Goal: Task Accomplishment & Management: Manage account settings

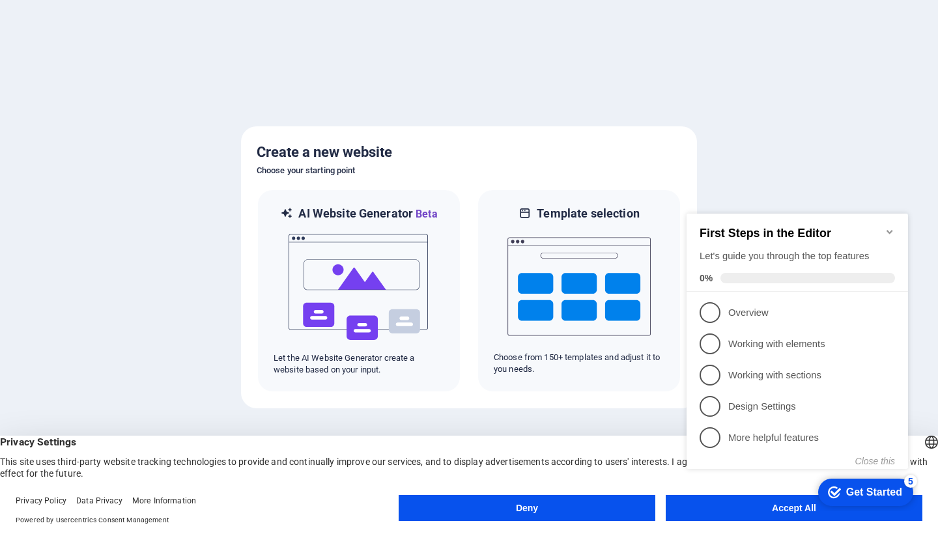
click at [750, 513] on appcues-checklist "Contextual help checklist present on screen" at bounding box center [799, 354] width 237 height 319
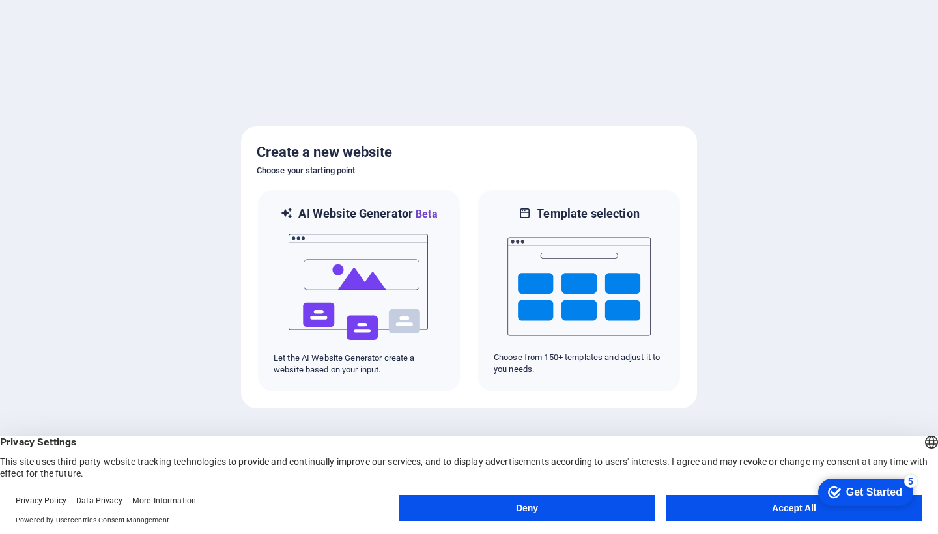
click at [774, 513] on button "Accept All" at bounding box center [794, 508] width 257 height 26
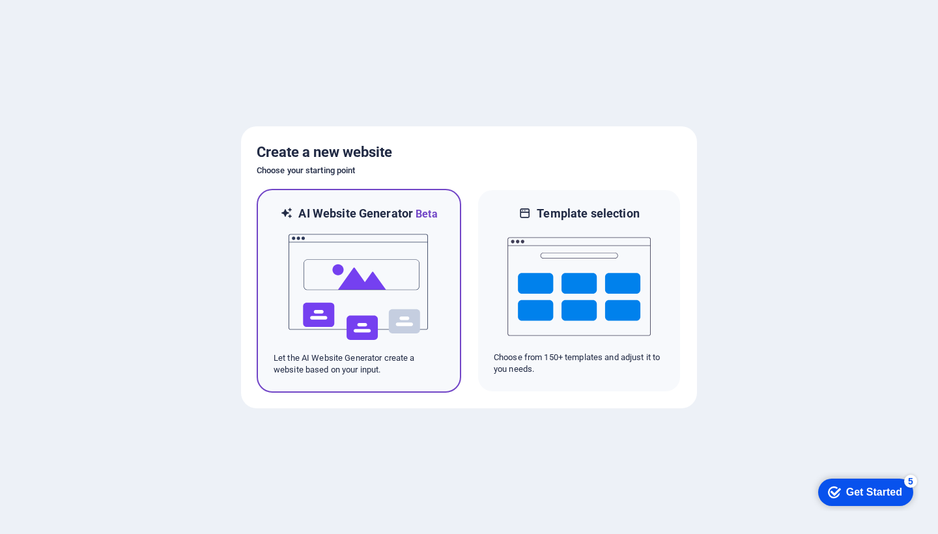
click at [357, 295] on img at bounding box center [358, 287] width 143 height 130
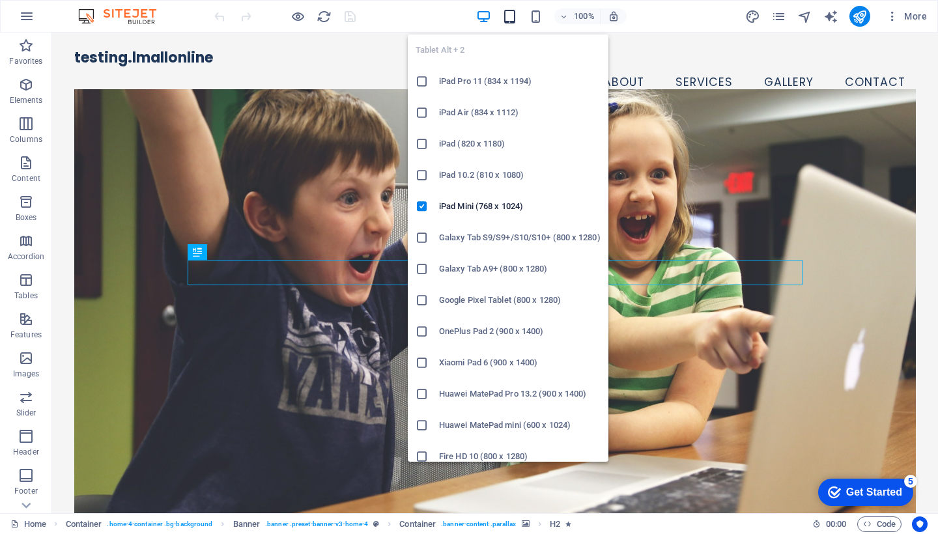
click at [515, 18] on icon "button" at bounding box center [509, 16] width 15 height 15
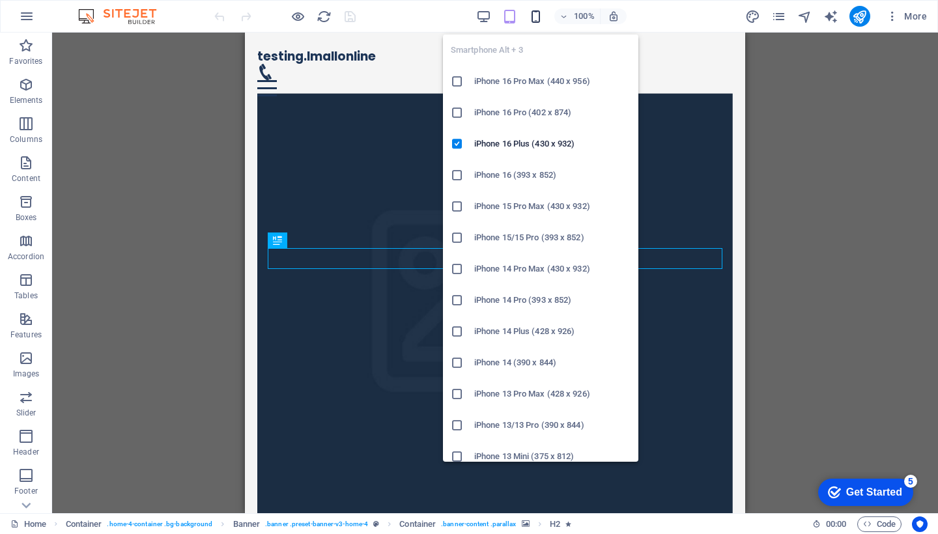
click at [539, 12] on icon "button" at bounding box center [535, 16] width 15 height 15
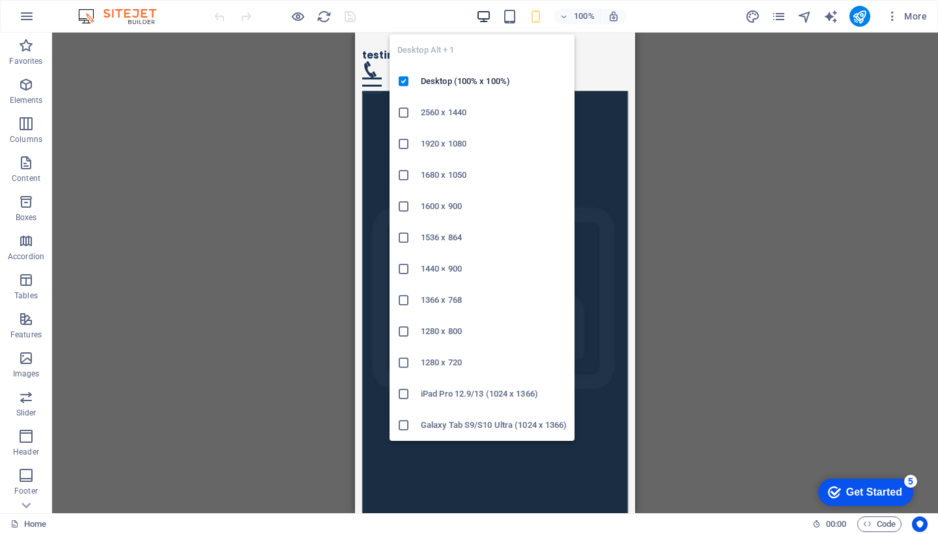
click at [487, 10] on icon "button" at bounding box center [483, 16] width 15 height 15
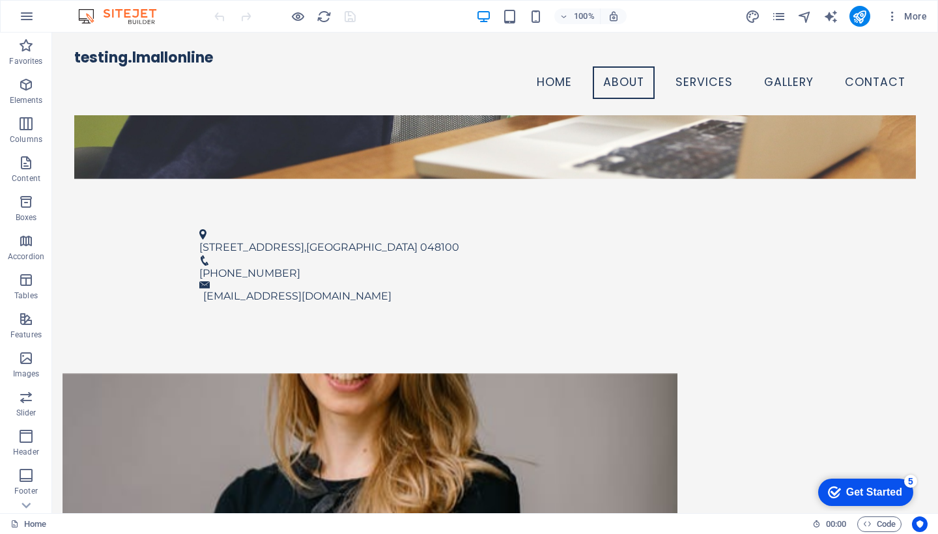
scroll to position [448, 0]
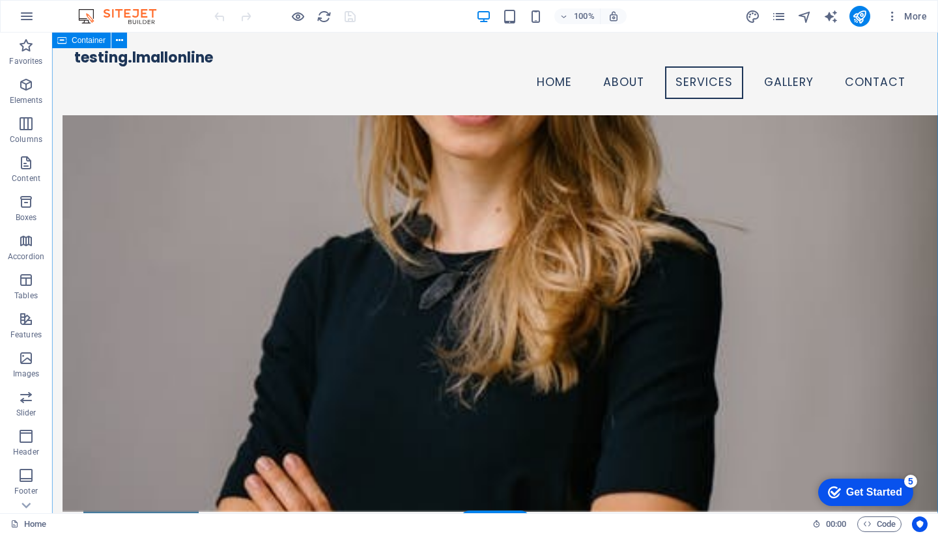
scroll to position [852, 0]
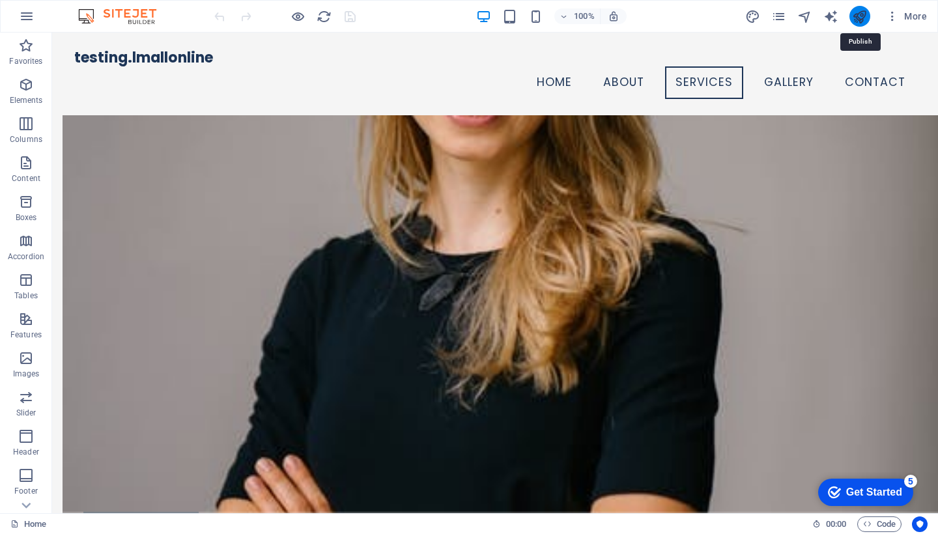
click at [859, 18] on icon "publish" at bounding box center [859, 16] width 15 height 15
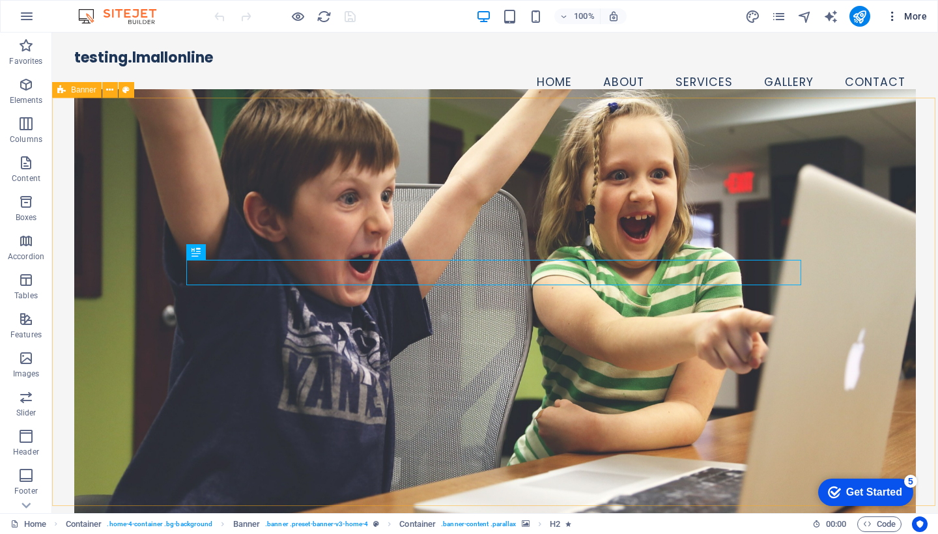
click at [894, 15] on icon "button" at bounding box center [892, 16] width 13 height 13
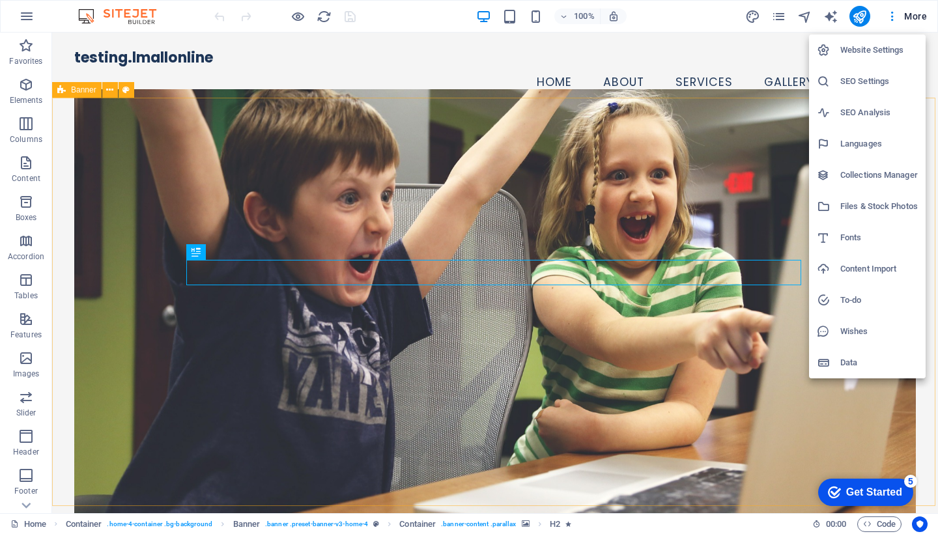
click at [890, 47] on h6 "Website Settings" at bounding box center [879, 50] width 78 height 16
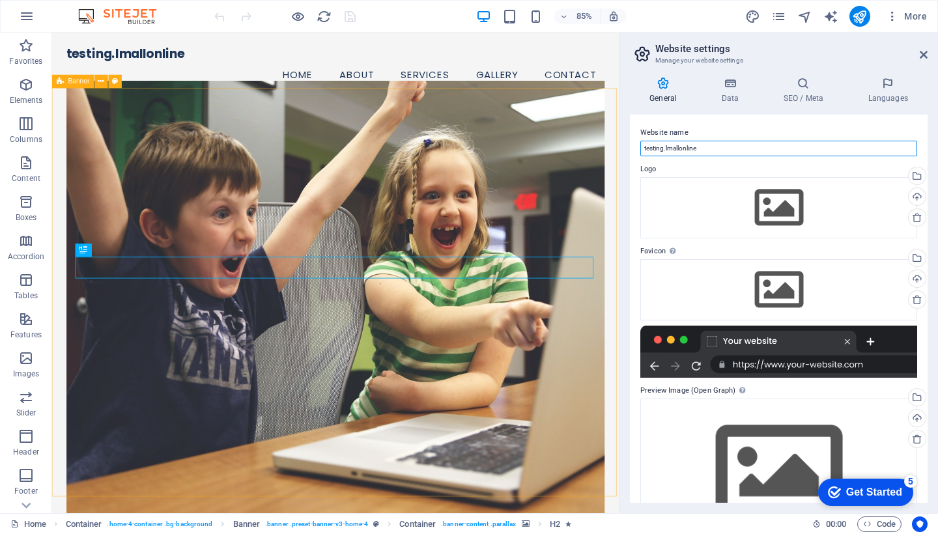
click at [720, 150] on input "testing.lmallonline" at bounding box center [778, 149] width 277 height 16
type input "[DOMAIN_NAME]"
click at [730, 87] on icon at bounding box center [729, 83] width 57 height 13
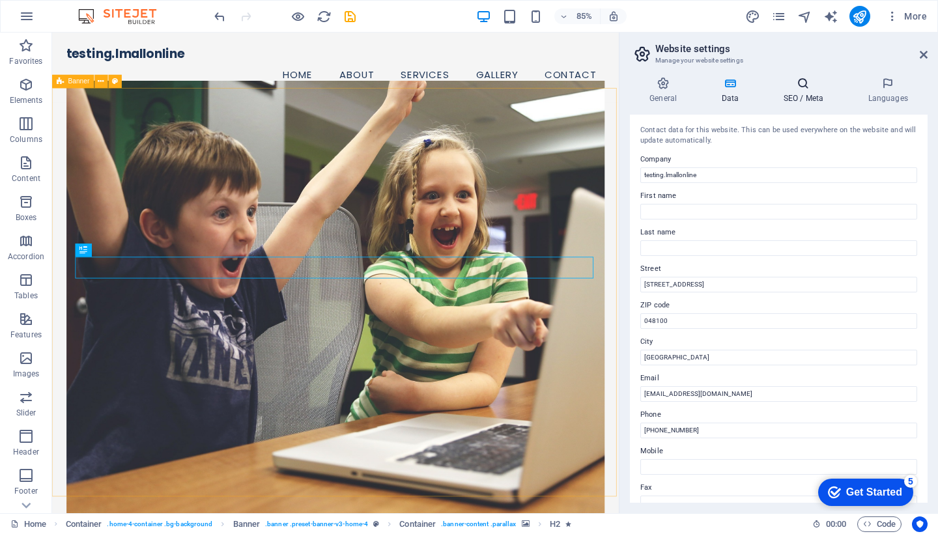
click at [793, 83] on icon at bounding box center [802, 83] width 79 height 13
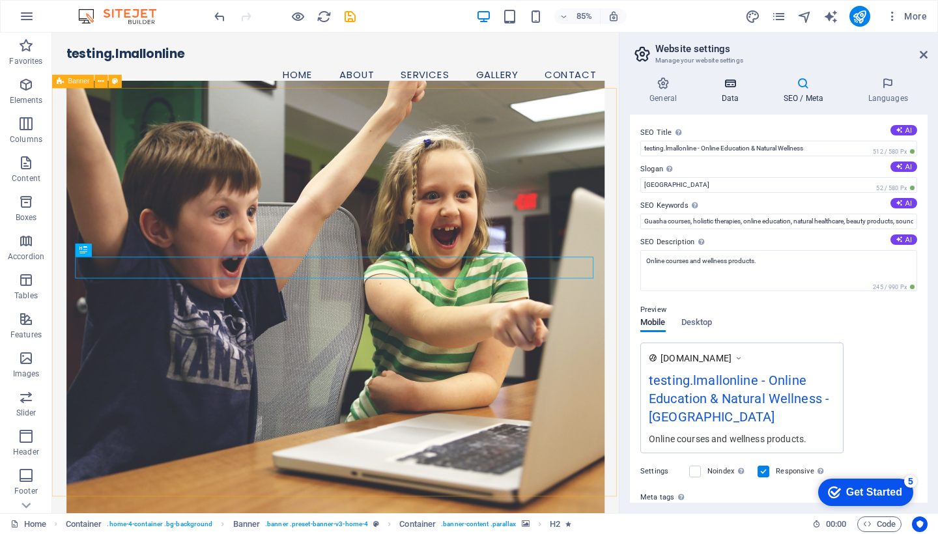
click at [732, 81] on icon at bounding box center [729, 83] width 57 height 13
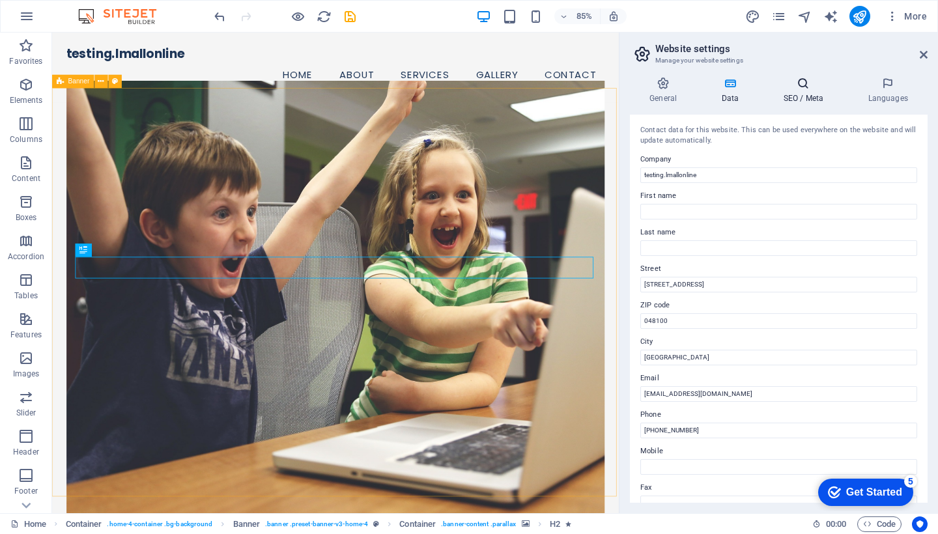
click at [808, 87] on icon at bounding box center [802, 83] width 79 height 13
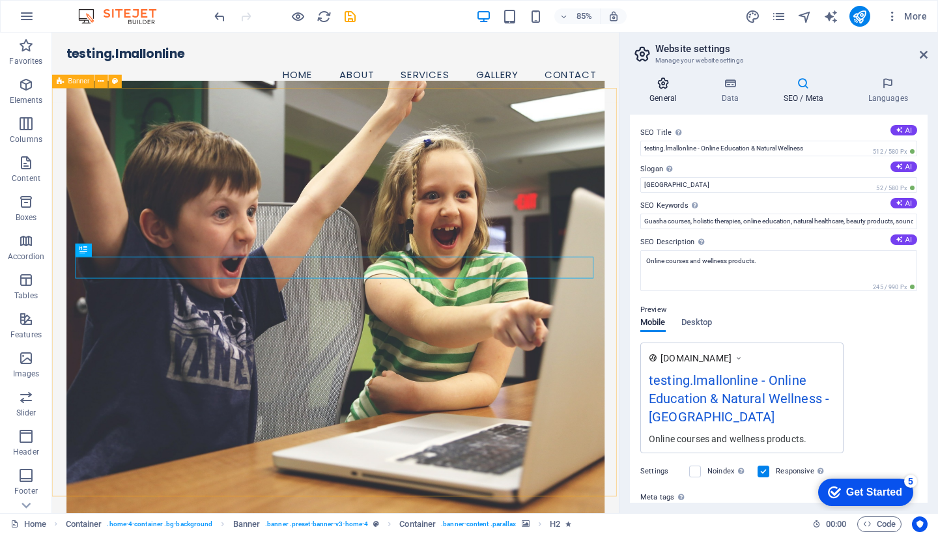
click at [662, 92] on h4 "General" at bounding box center [666, 90] width 72 height 27
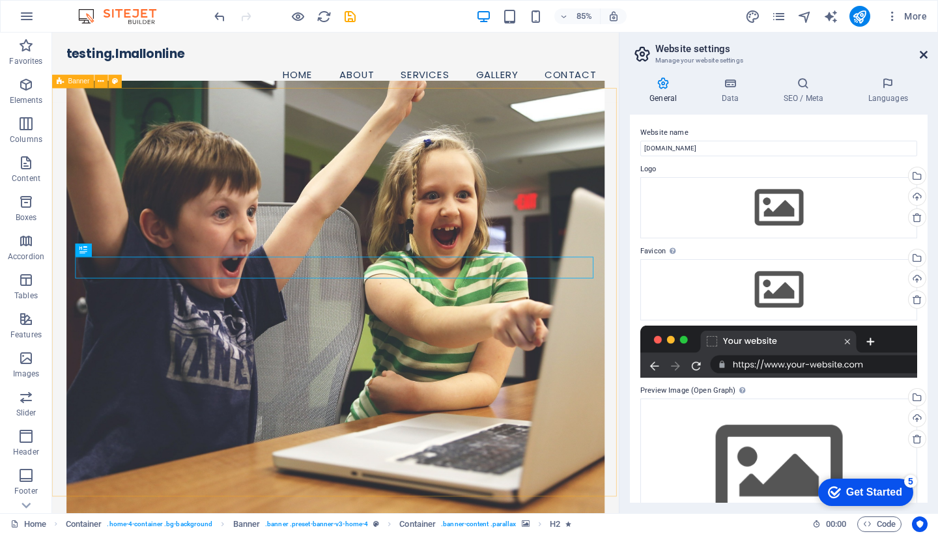
click at [923, 53] on icon at bounding box center [924, 54] width 8 height 10
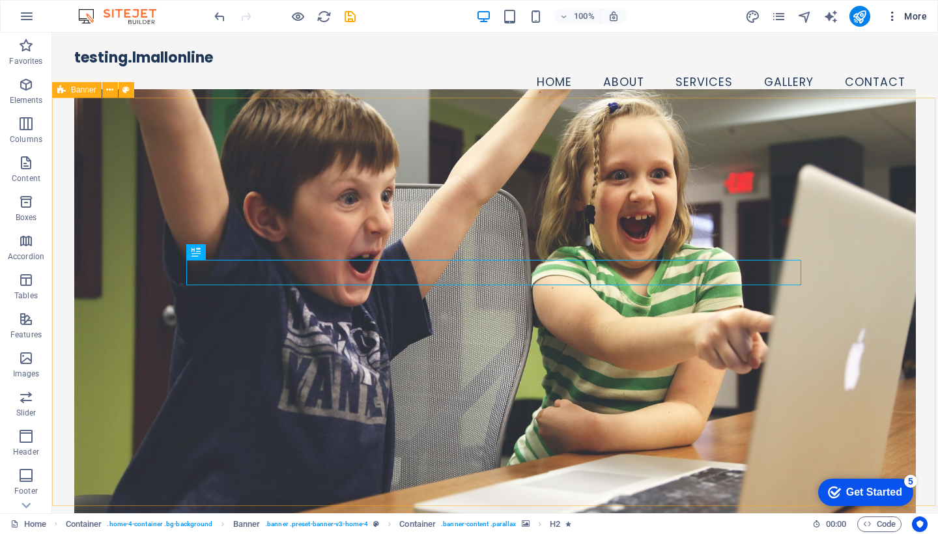
click at [893, 12] on icon "button" at bounding box center [892, 16] width 13 height 13
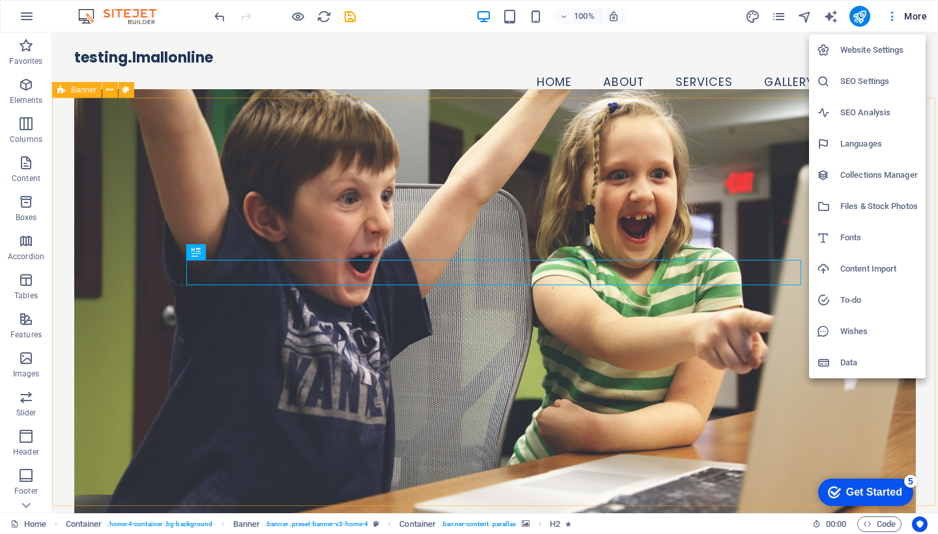
click at [869, 47] on h6 "Website Settings" at bounding box center [879, 50] width 78 height 16
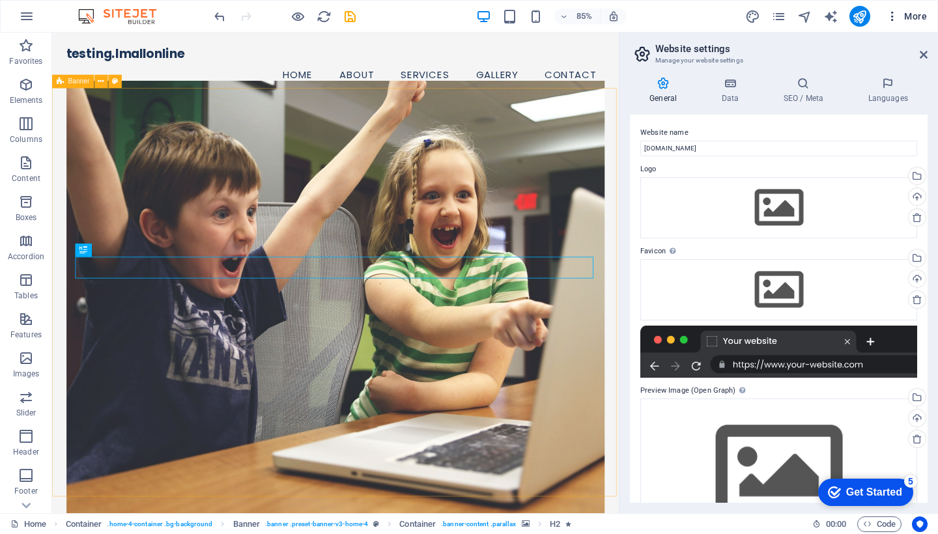
click at [892, 15] on icon "button" at bounding box center [892, 16] width 13 height 13
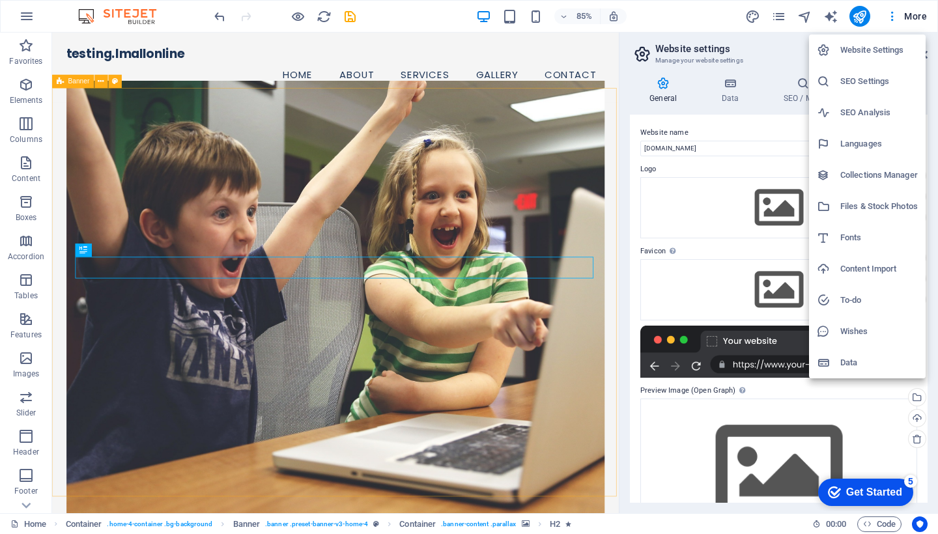
click at [706, 20] on div at bounding box center [469, 267] width 938 height 534
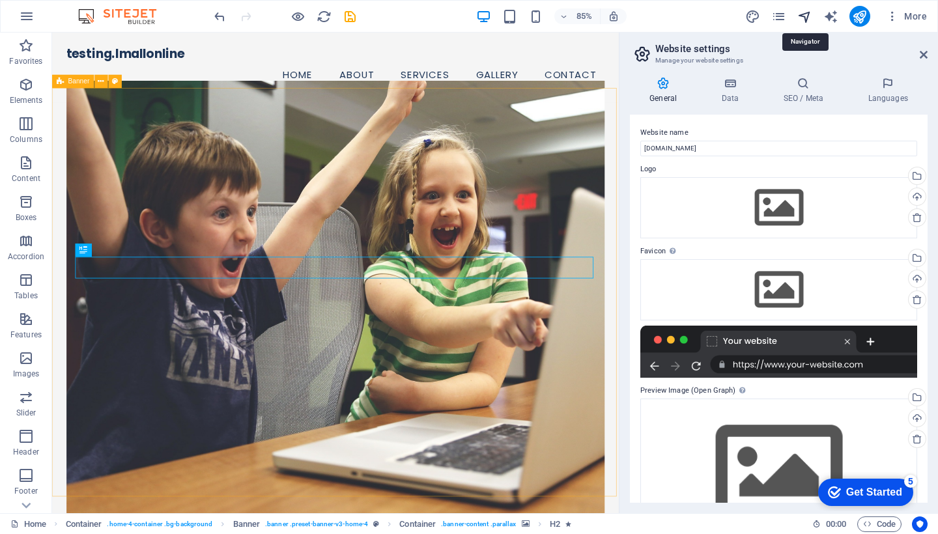
click at [808, 16] on icon "navigator" at bounding box center [804, 16] width 15 height 15
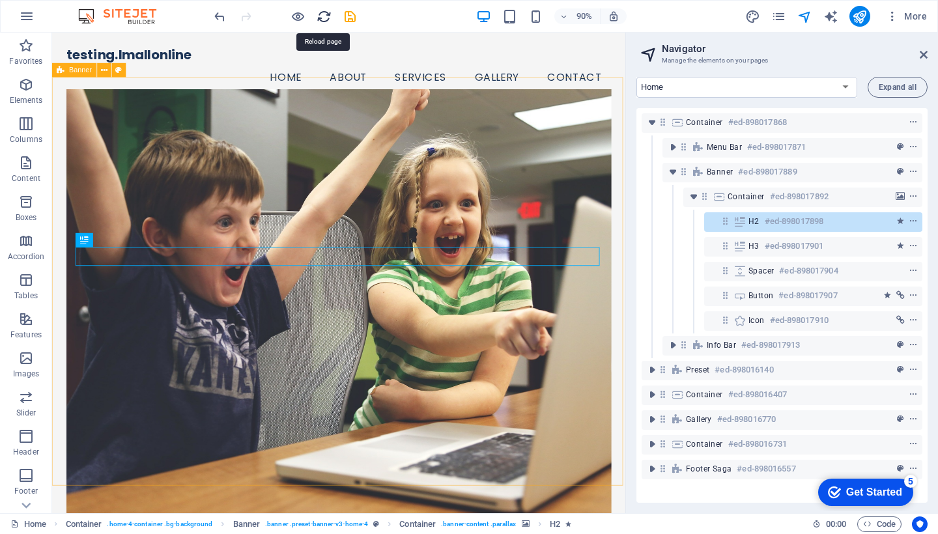
click at [322, 17] on icon "reload" at bounding box center [324, 16] width 15 height 15
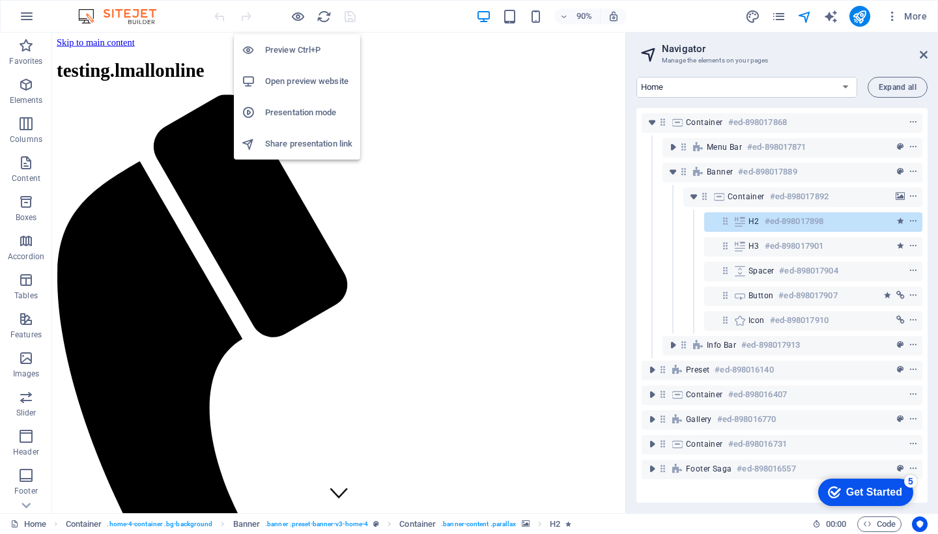
click at [311, 81] on h6 "Open preview website" at bounding box center [308, 82] width 87 height 16
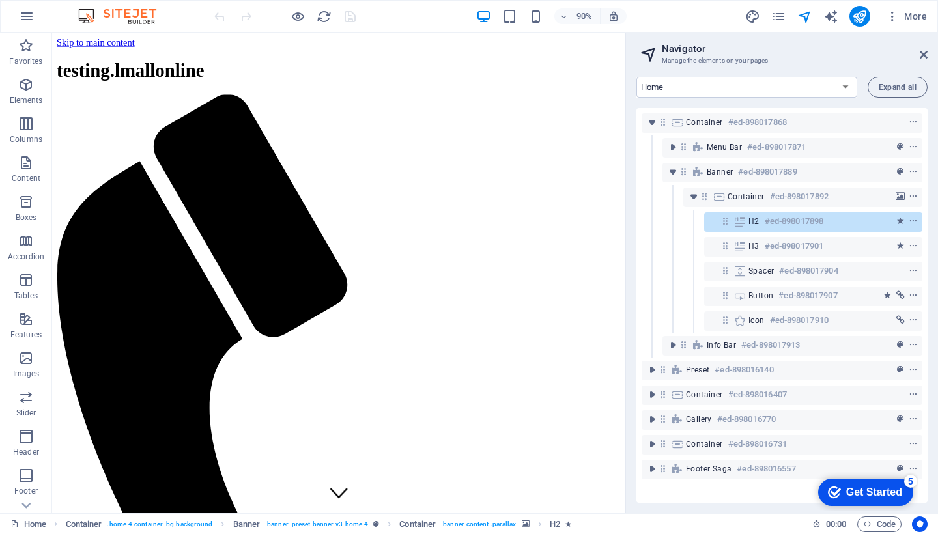
click at [918, 53] on h2 "Navigator" at bounding box center [795, 49] width 266 height 12
click at [926, 53] on icon at bounding box center [924, 54] width 8 height 10
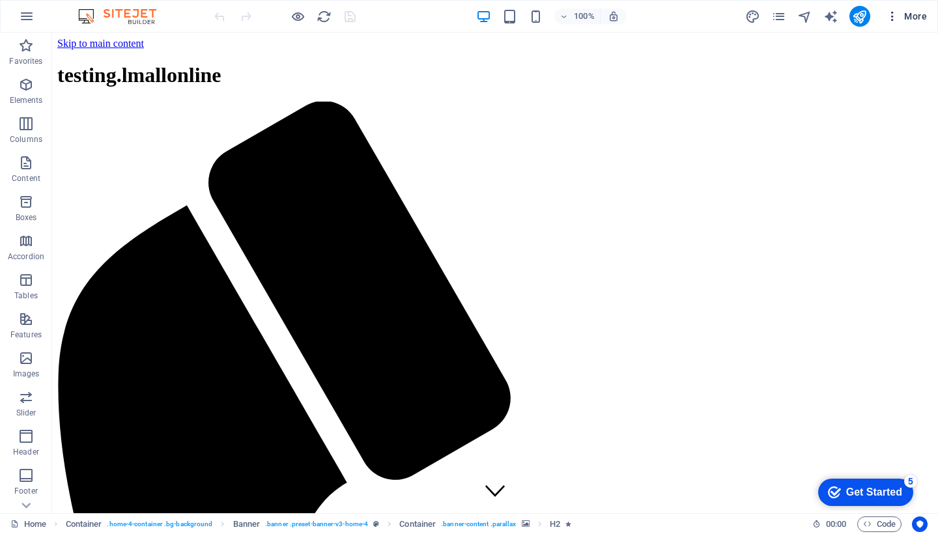
click at [894, 20] on icon "button" at bounding box center [892, 16] width 13 height 13
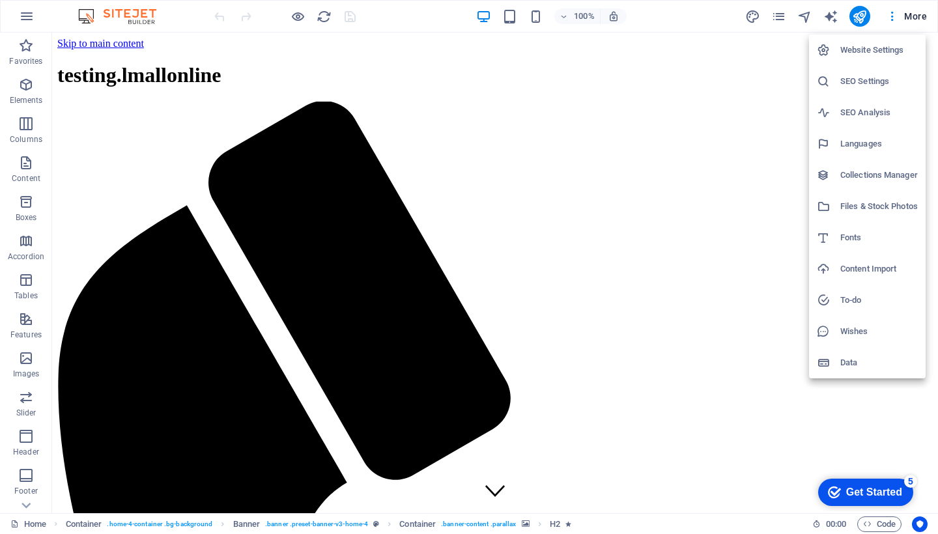
click at [858, 17] on div at bounding box center [469, 267] width 938 height 534
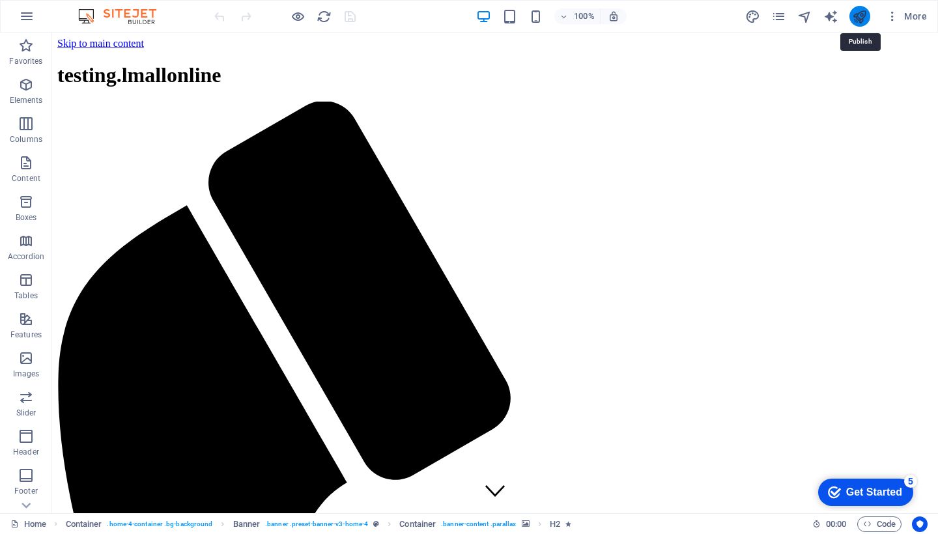
click at [864, 11] on icon "publish" at bounding box center [859, 16] width 15 height 15
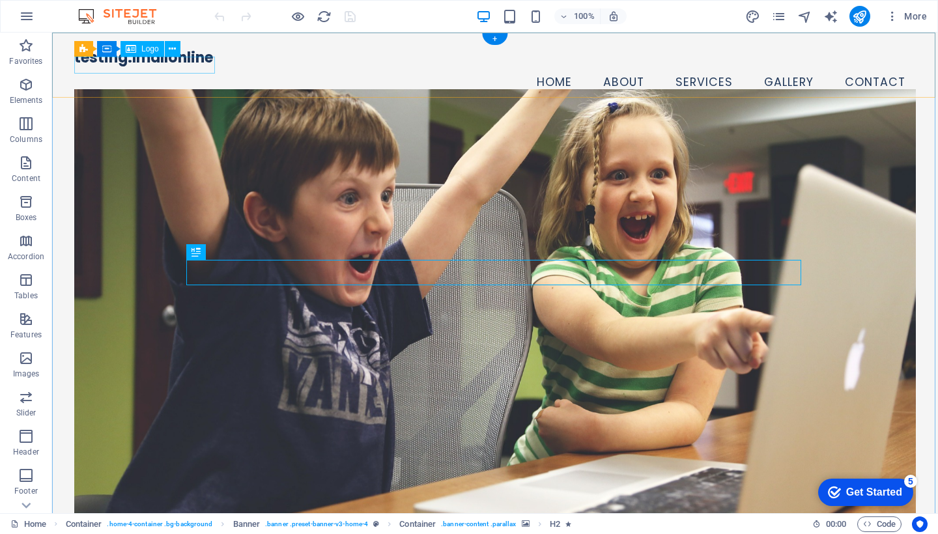
click at [208, 66] on div "testing.lmallonline" at bounding box center [494, 58] width 841 height 18
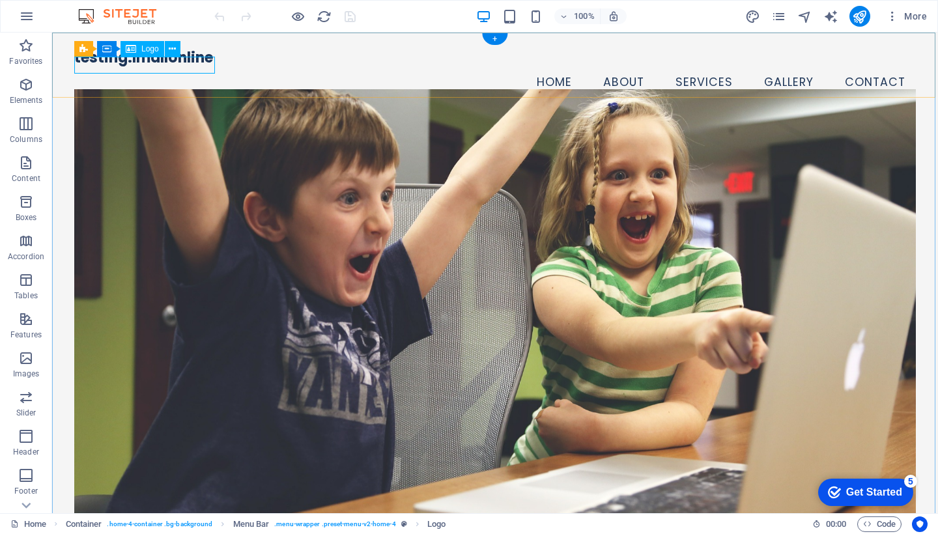
click at [203, 67] on div "testing.lmallonline" at bounding box center [494, 58] width 841 height 18
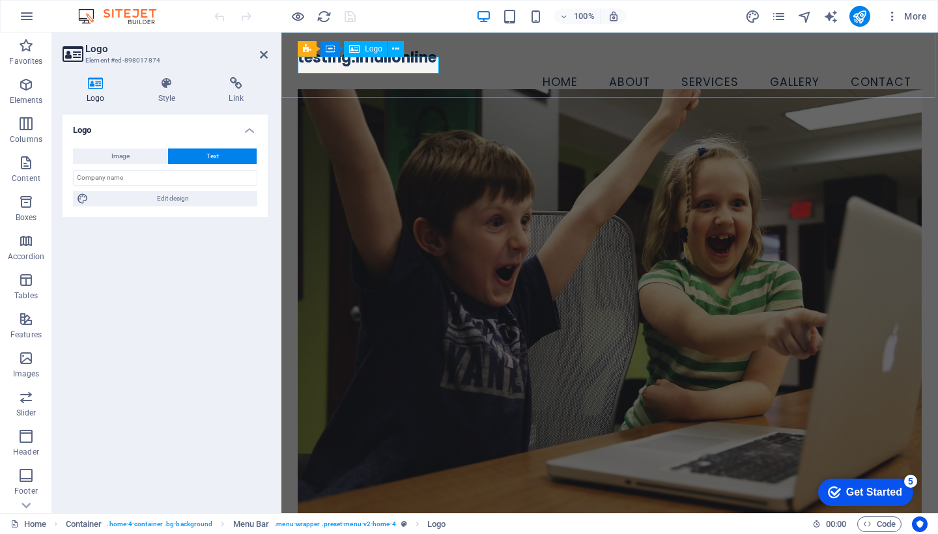
click at [428, 64] on div "testing.lmallonline" at bounding box center [610, 58] width 624 height 18
click at [429, 65] on div "testing.lmallonline" at bounding box center [610, 58] width 624 height 18
click at [374, 67] on div "testing.lmallonline" at bounding box center [610, 58] width 624 height 18
click at [398, 49] on icon at bounding box center [395, 49] width 7 height 14
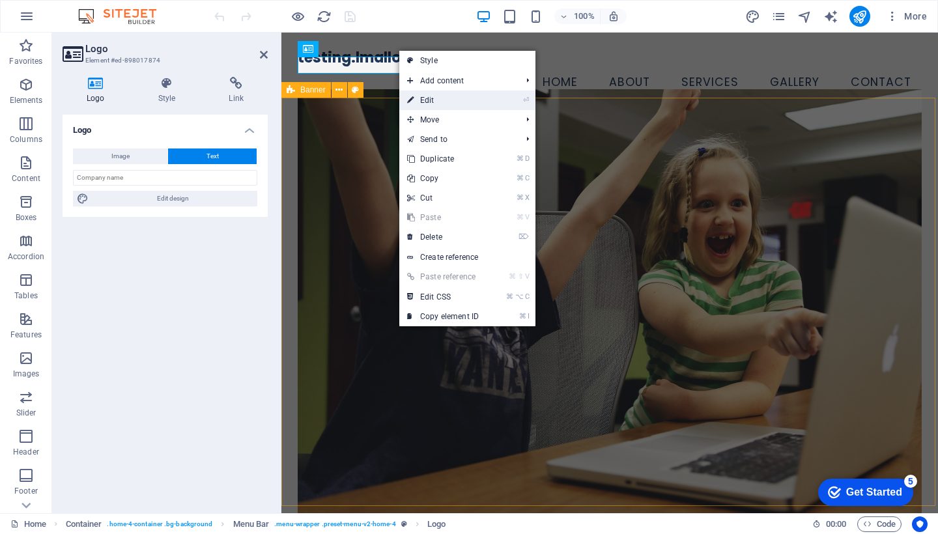
click at [428, 106] on link "⏎ Edit" at bounding box center [442, 101] width 87 height 20
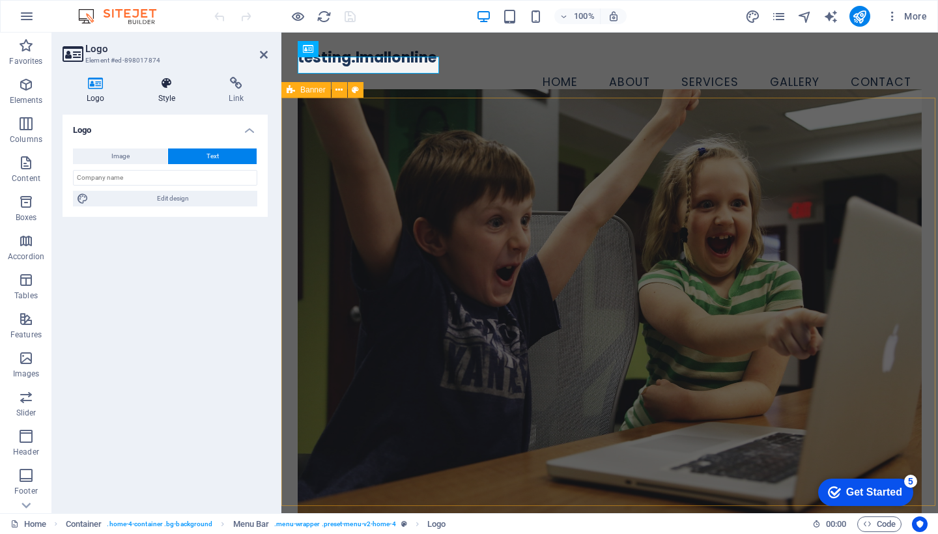
click at [181, 80] on icon at bounding box center [167, 83] width 66 height 13
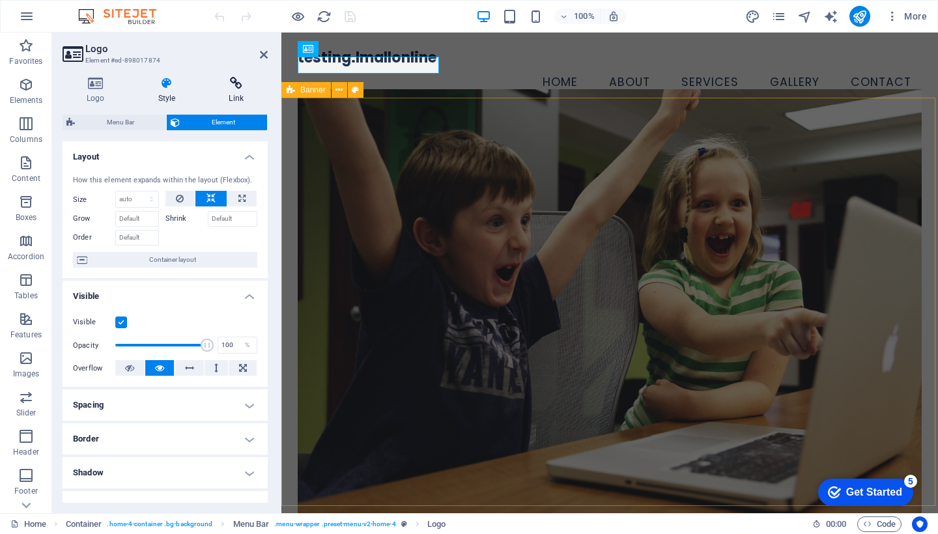
click at [224, 85] on icon at bounding box center [236, 83] width 63 height 13
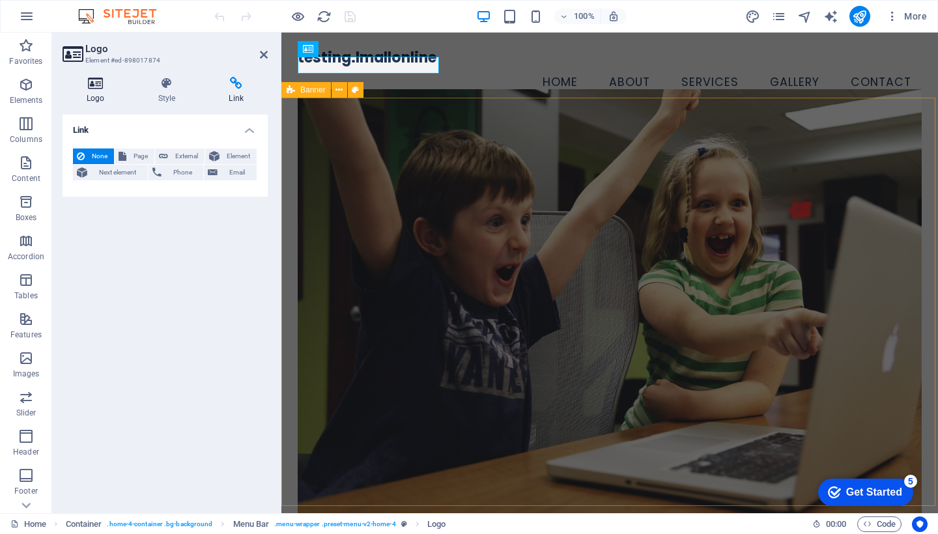
click at [95, 97] on h4 "Logo" at bounding box center [99, 90] width 72 height 27
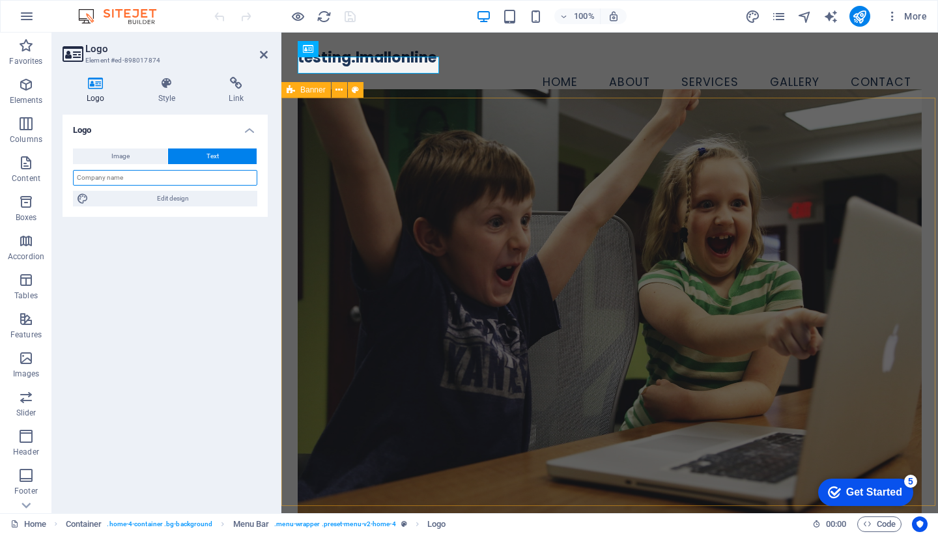
click at [122, 179] on input "text" at bounding box center [165, 178] width 184 height 16
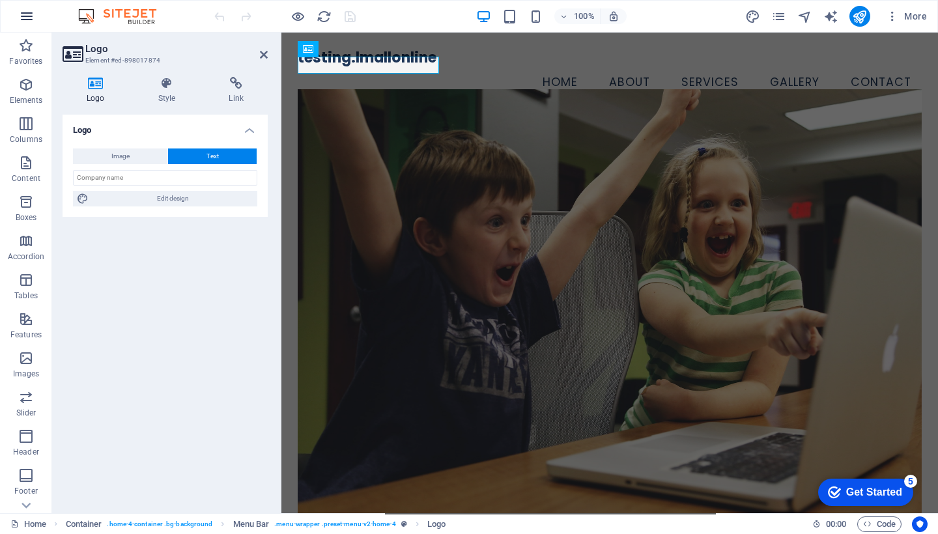
click at [25, 16] on icon "button" at bounding box center [27, 16] width 16 height 16
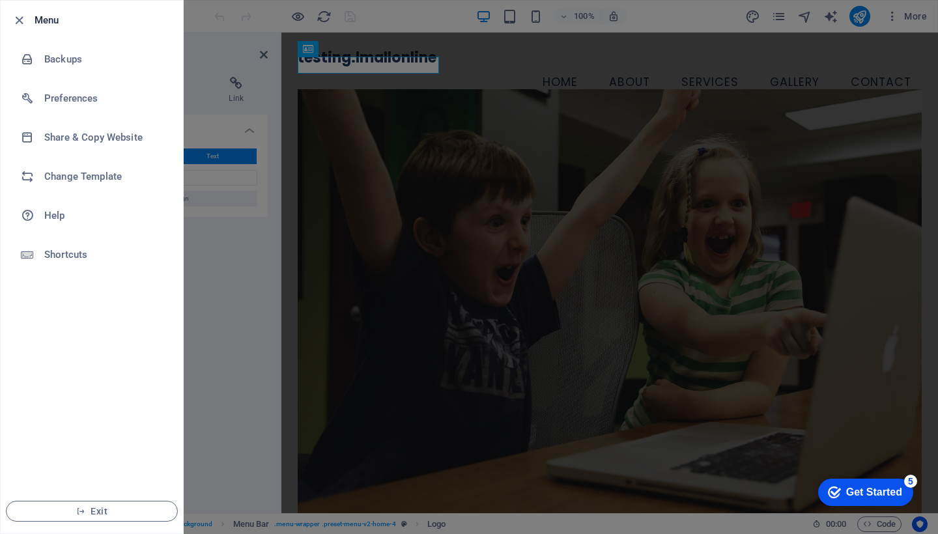
click at [246, 302] on div at bounding box center [469, 267] width 938 height 534
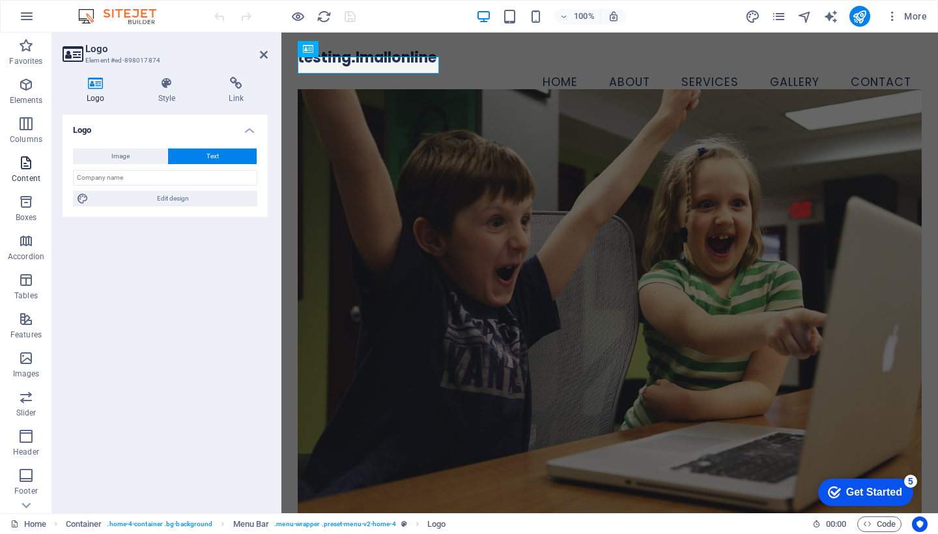
click at [23, 167] on icon "button" at bounding box center [26, 163] width 16 height 16
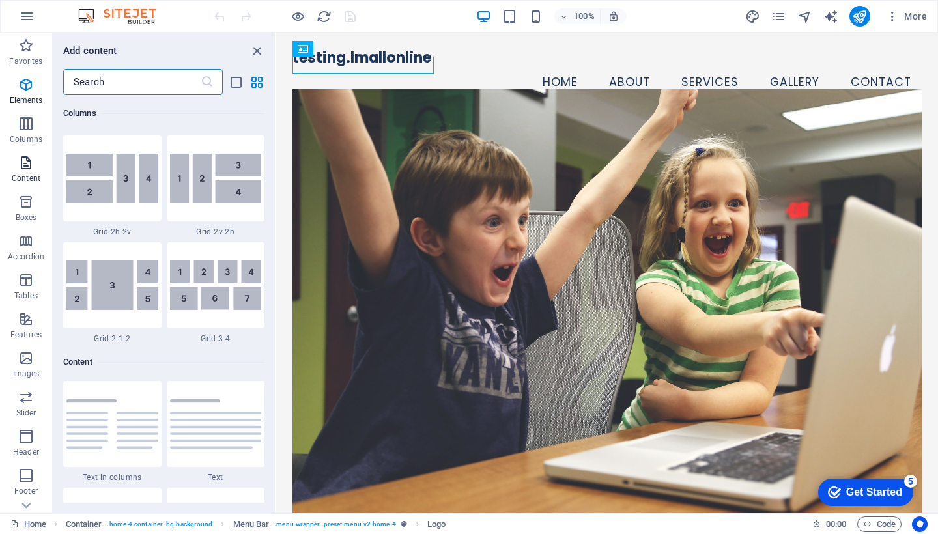
scroll to position [2279, 0]
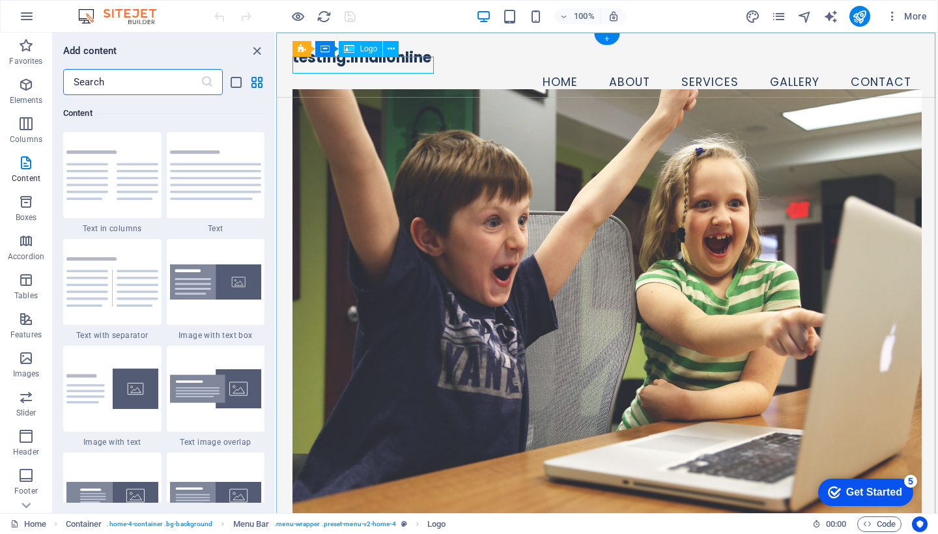
click at [304, 52] on div "Menu Bar Container Logo" at bounding box center [349, 49] width 115 height 16
click at [332, 64] on div "testing.lmallonline" at bounding box center [606, 58] width 628 height 18
click at [365, 65] on div "testing.lmallonline" at bounding box center [606, 58] width 628 height 18
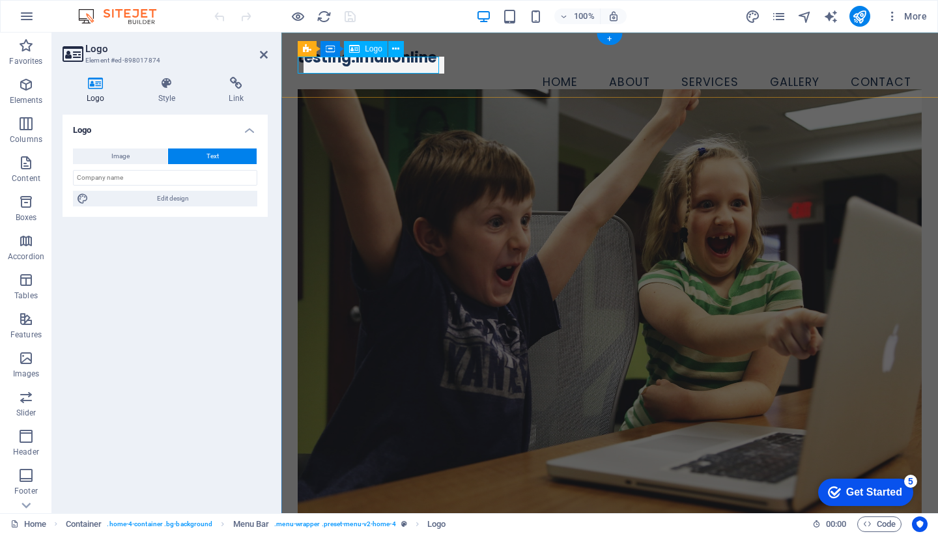
click at [365, 65] on div "testing.lmallonline" at bounding box center [610, 58] width 624 height 18
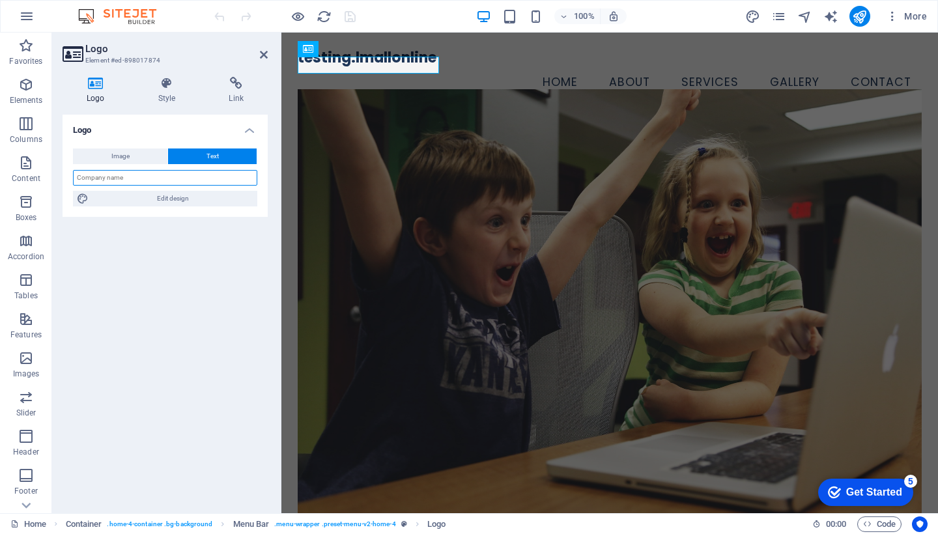
click at [205, 176] on input "text" at bounding box center [165, 178] width 184 height 16
click at [201, 181] on input "text" at bounding box center [165, 178] width 184 height 16
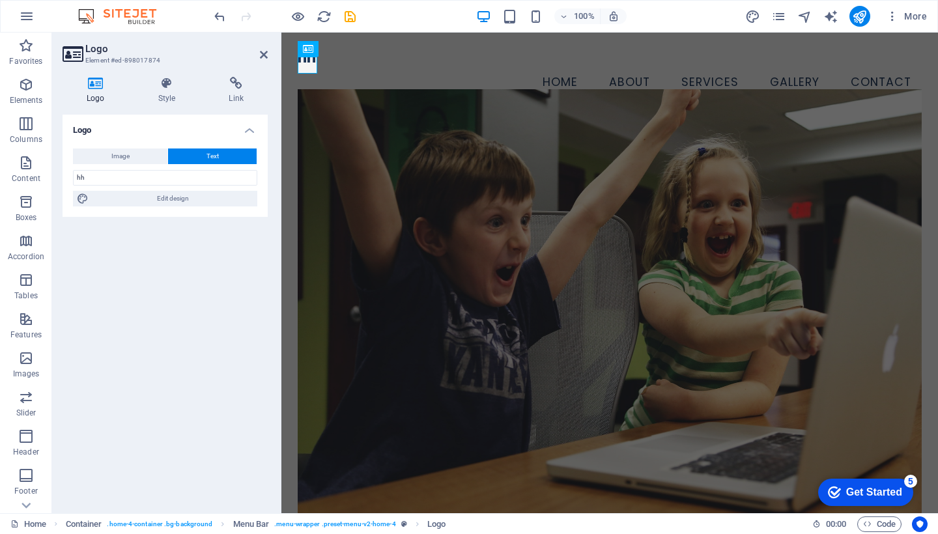
click at [197, 285] on div "Logo Image Text Drag files here, click to choose files or select files from Fil…" at bounding box center [165, 309] width 205 height 388
click at [152, 175] on input "hh" at bounding box center [165, 178] width 184 height 16
drag, startPoint x: 152, startPoint y: 175, endPoint x: 1, endPoint y: 169, distance: 151.2
click at [5, 169] on section "Favorites Elements Columns Content Boxes Accordion Tables Features Images Slide…" at bounding box center [469, 273] width 938 height 481
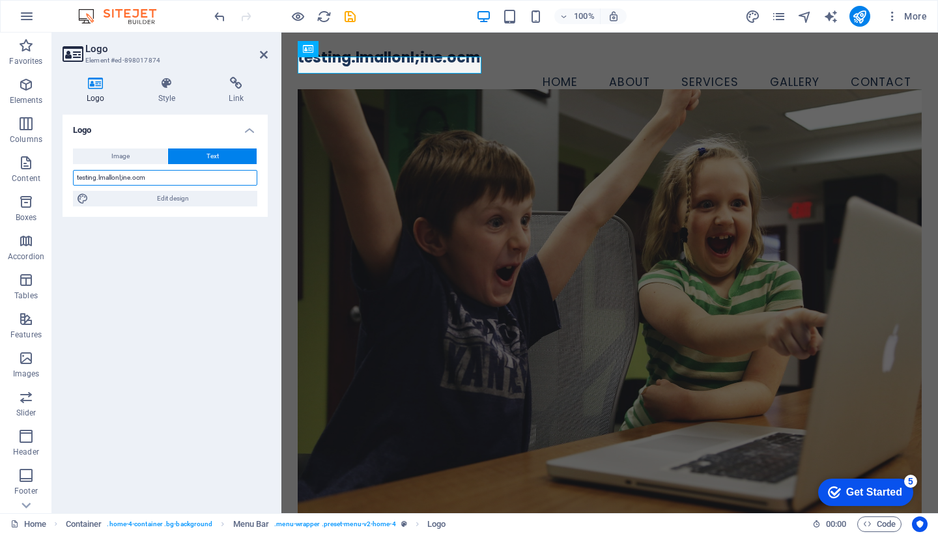
click at [122, 178] on input "testing.lmallonl;ine.ocm" at bounding box center [165, 178] width 184 height 16
click at [138, 177] on input "testing.lmallonline.ocm" at bounding box center [165, 178] width 184 height 16
type input "[DOMAIN_NAME]"
click at [182, 348] on div "Logo Image Text Drag files here, click to choose files or select files from Fil…" at bounding box center [165, 309] width 205 height 388
click at [871, 26] on div "More" at bounding box center [838, 16] width 187 height 21
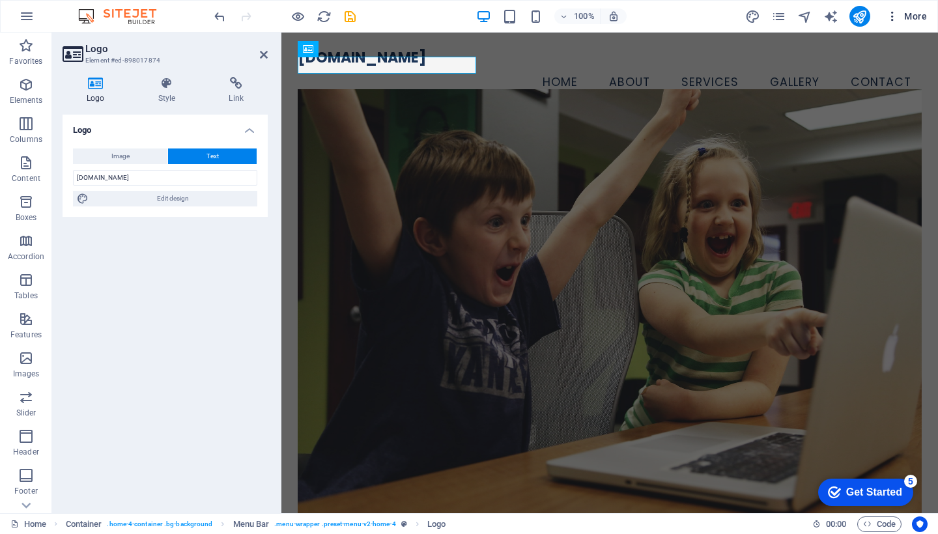
click at [890, 21] on icon "button" at bounding box center [892, 16] width 13 height 13
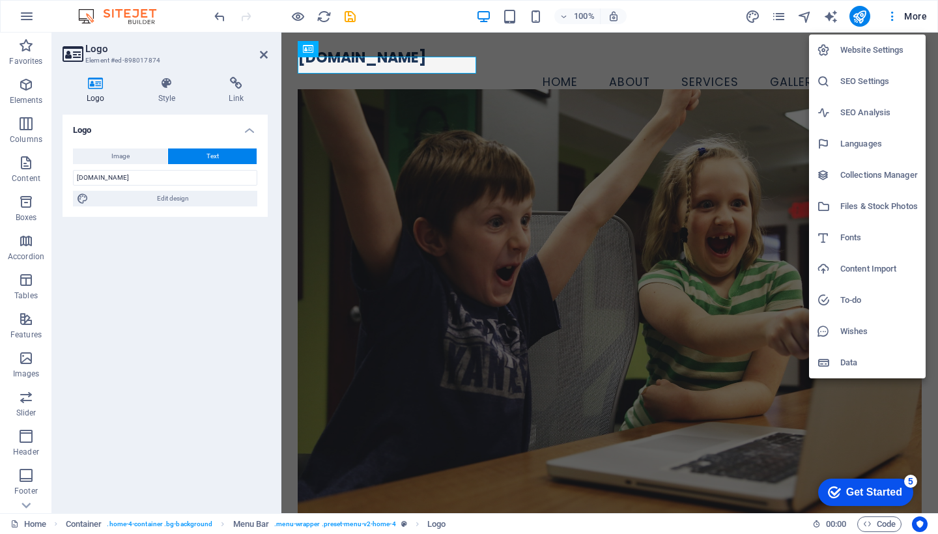
click at [884, 52] on h6 "Website Settings" at bounding box center [879, 50] width 78 height 16
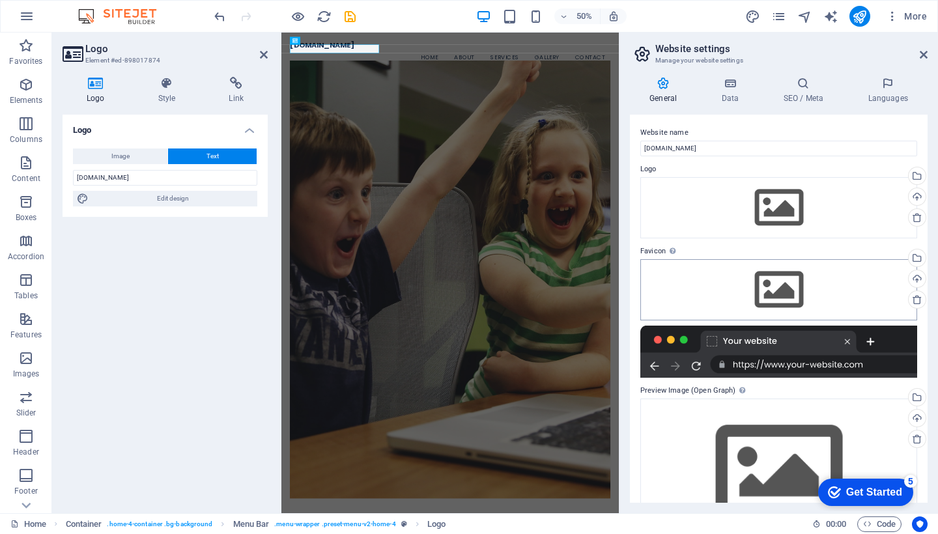
scroll to position [0, 0]
click at [866, 13] on icon "publish" at bounding box center [859, 16] width 15 height 15
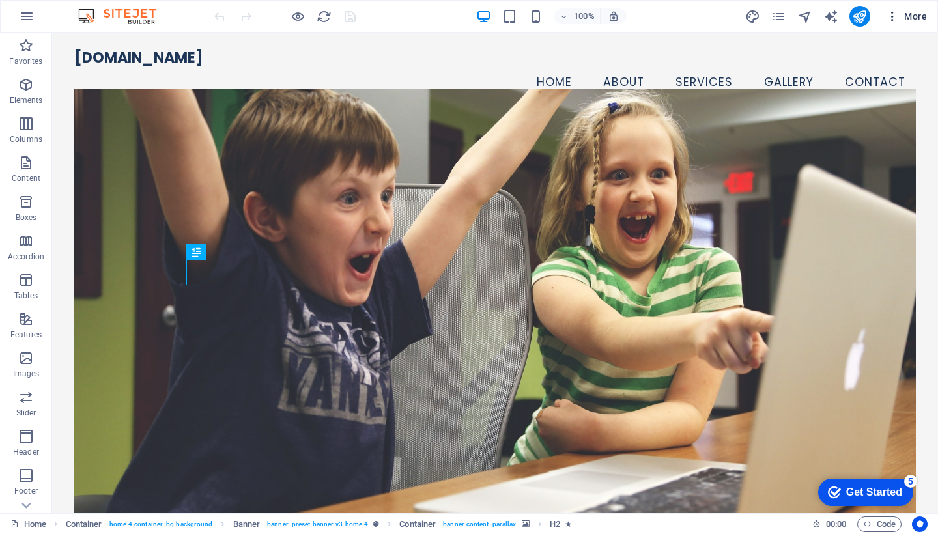
click at [893, 16] on icon "button" at bounding box center [892, 16] width 13 height 13
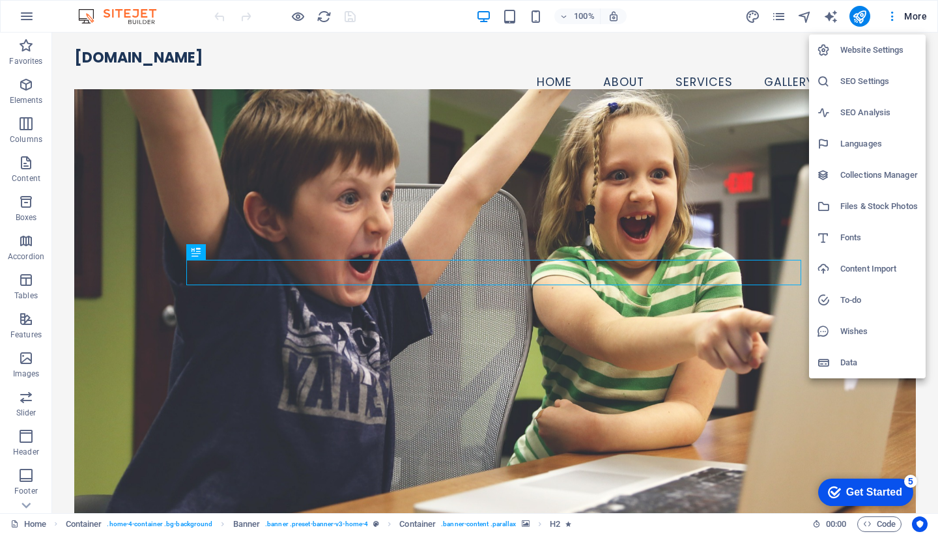
click at [877, 48] on h6 "Website Settings" at bounding box center [879, 50] width 78 height 16
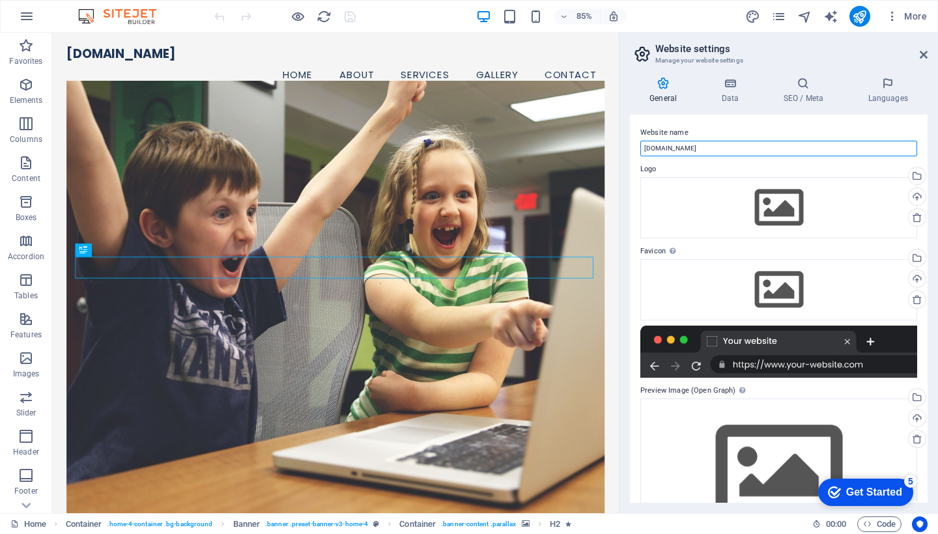
click at [745, 147] on input "[DOMAIN_NAME]" at bounding box center [778, 149] width 277 height 16
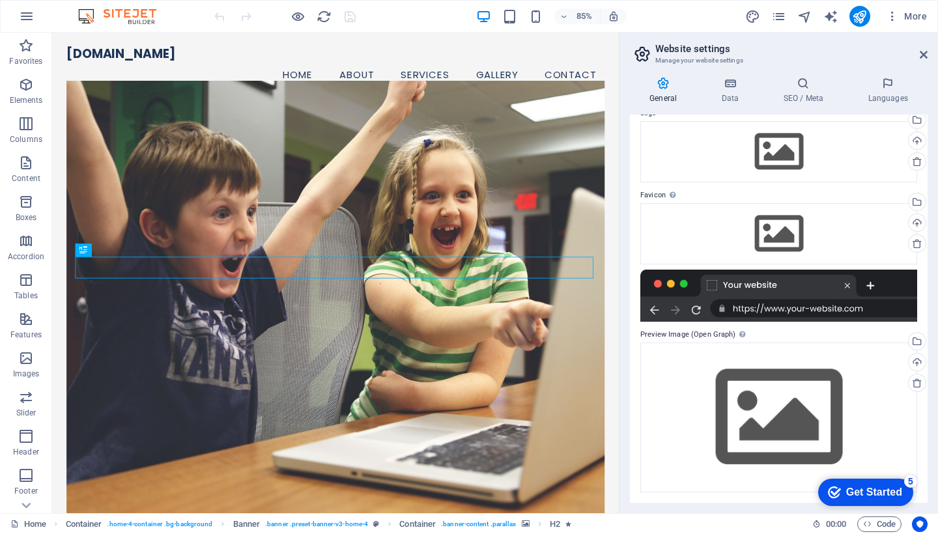
scroll to position [55, 0]
click at [830, 312] on div at bounding box center [778, 296] width 277 height 52
click at [733, 96] on h4 "Data" at bounding box center [732, 90] width 62 height 27
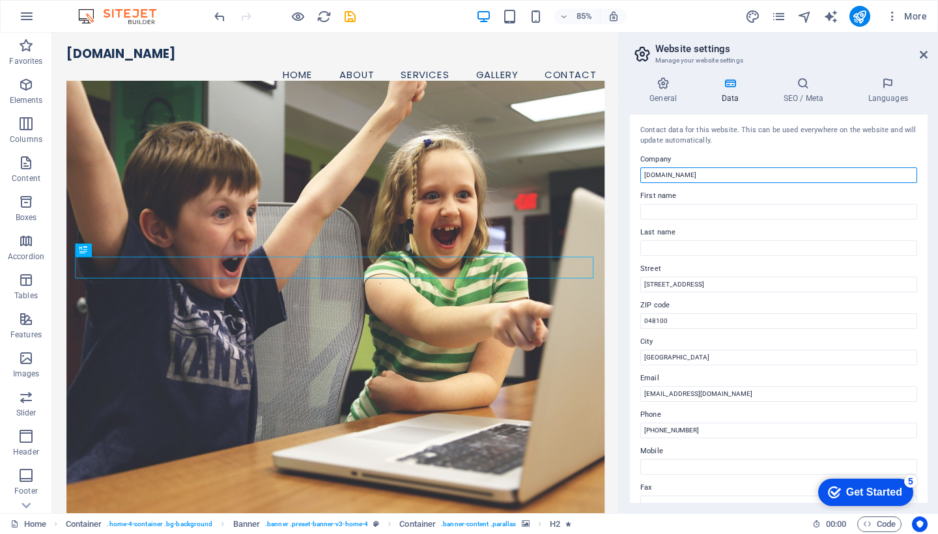
scroll to position [0, 0]
type input "[DOMAIN_NAME]"
click at [808, 91] on h4 "SEO / Meta" at bounding box center [805, 90] width 85 height 27
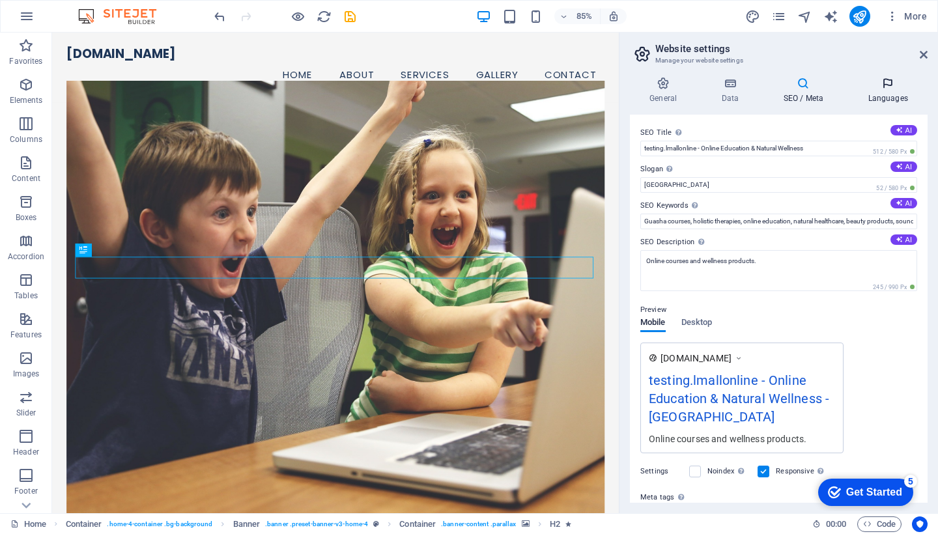
click at [891, 85] on icon at bounding box center [887, 83] width 79 height 13
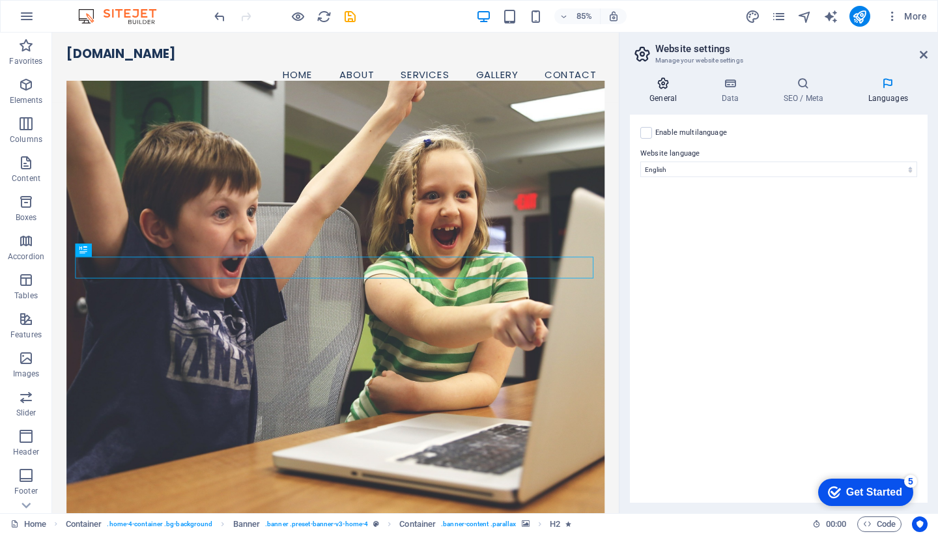
click at [668, 90] on h4 "General" at bounding box center [666, 90] width 72 height 27
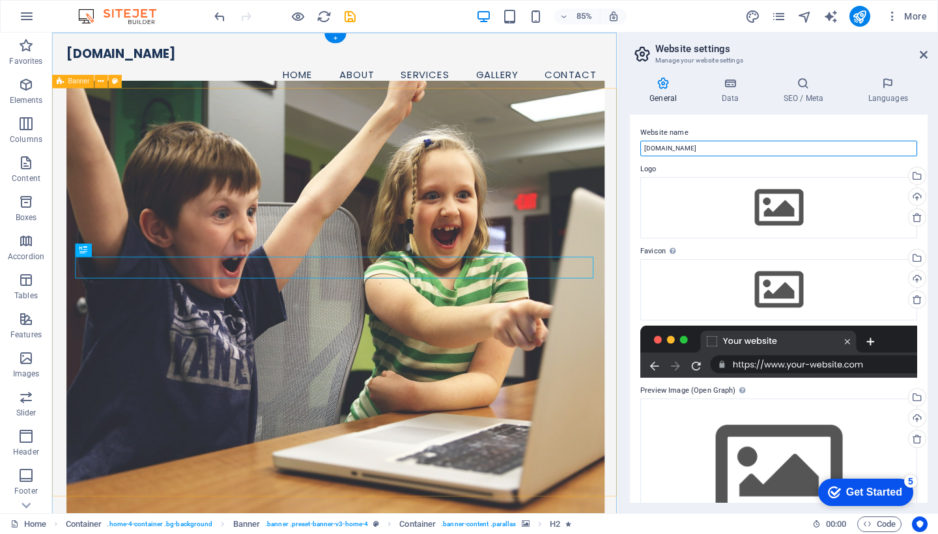
drag, startPoint x: 775, startPoint y: 182, endPoint x: 711, endPoint y: 171, distance: 64.9
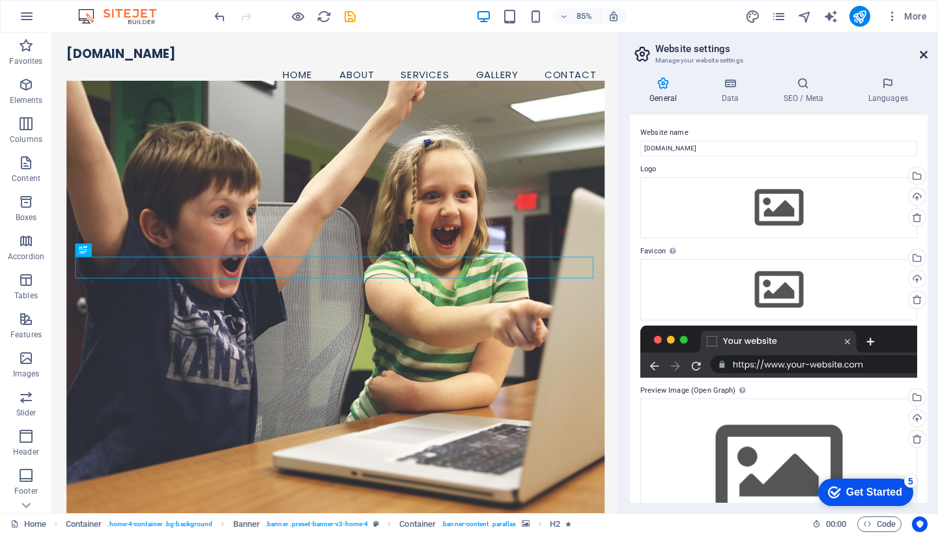
click at [924, 55] on icon at bounding box center [924, 54] width 8 height 10
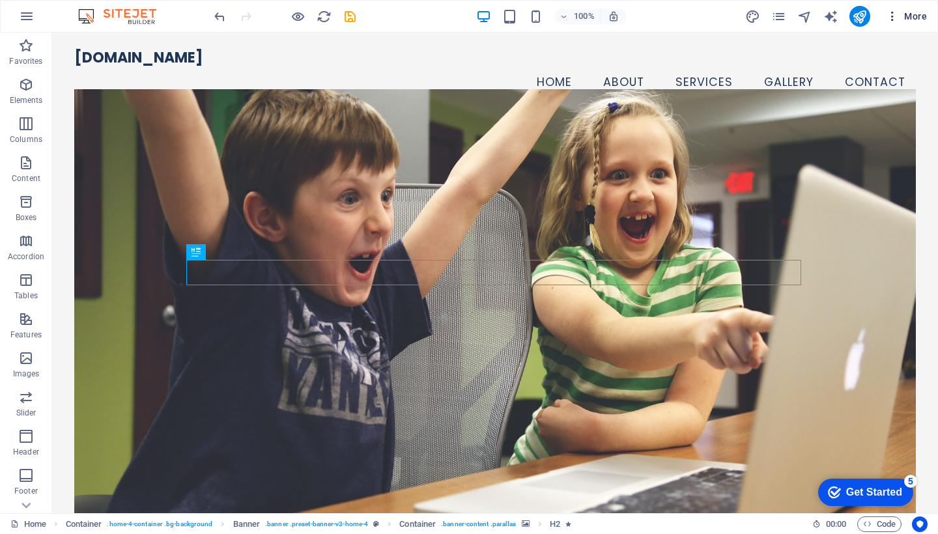
click at [910, 22] on span "More" at bounding box center [906, 16] width 41 height 13
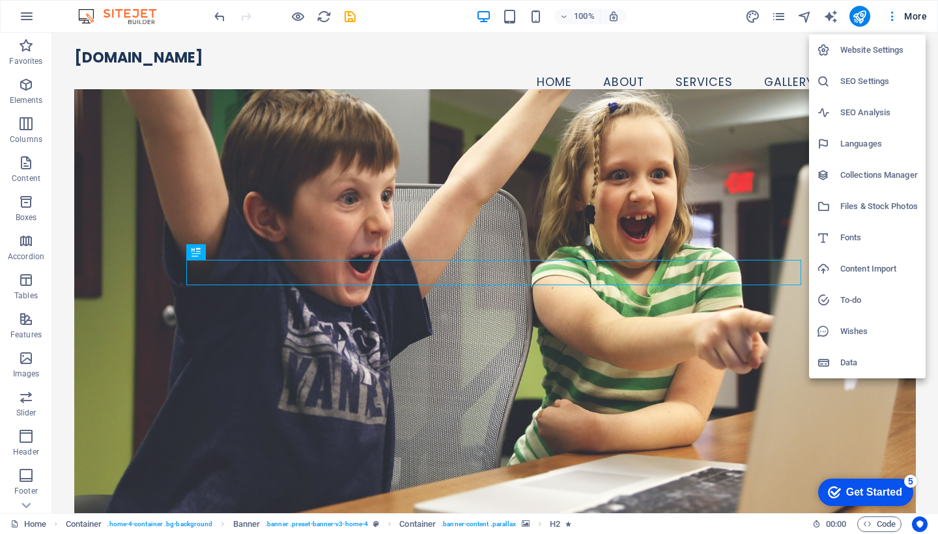
click at [27, 18] on div at bounding box center [469, 267] width 938 height 534
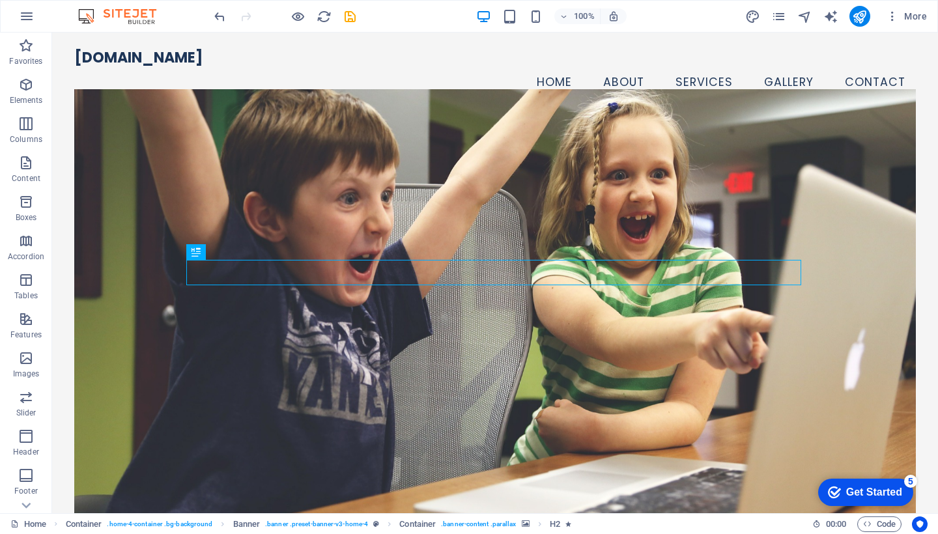
click at [27, 18] on icon "button" at bounding box center [27, 16] width 16 height 16
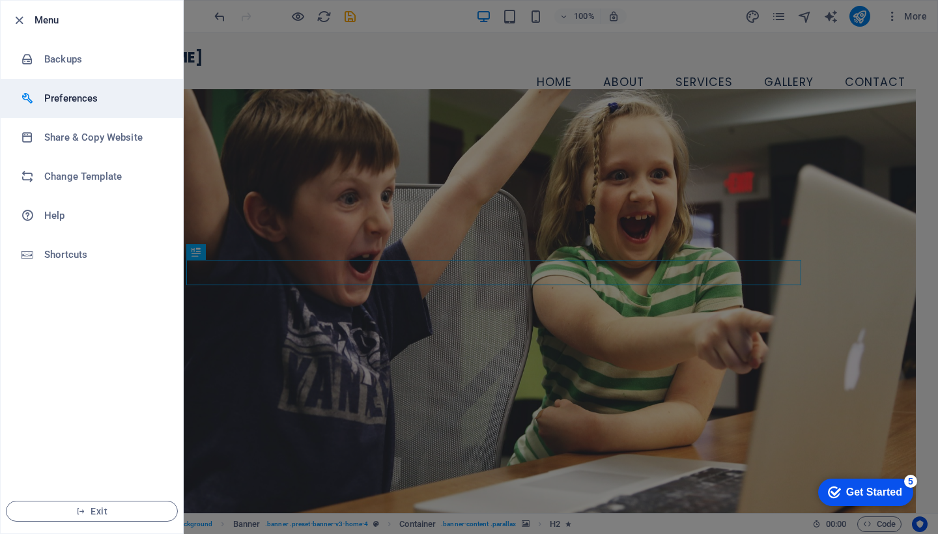
click at [82, 104] on h6 "Preferences" at bounding box center [104, 99] width 120 height 16
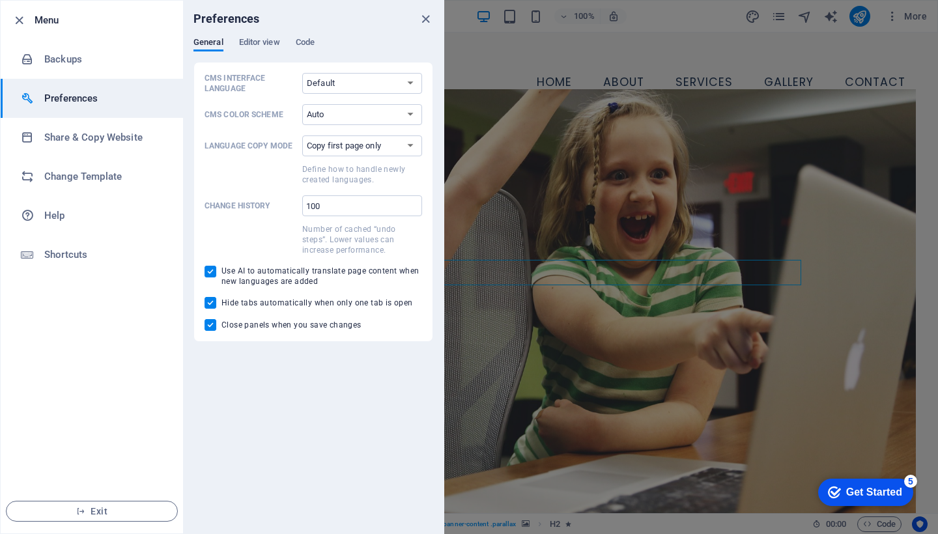
click at [10, 18] on li "Menu" at bounding box center [92, 20] width 182 height 39
click at [251, 40] on span "Editor view" at bounding box center [259, 44] width 41 height 18
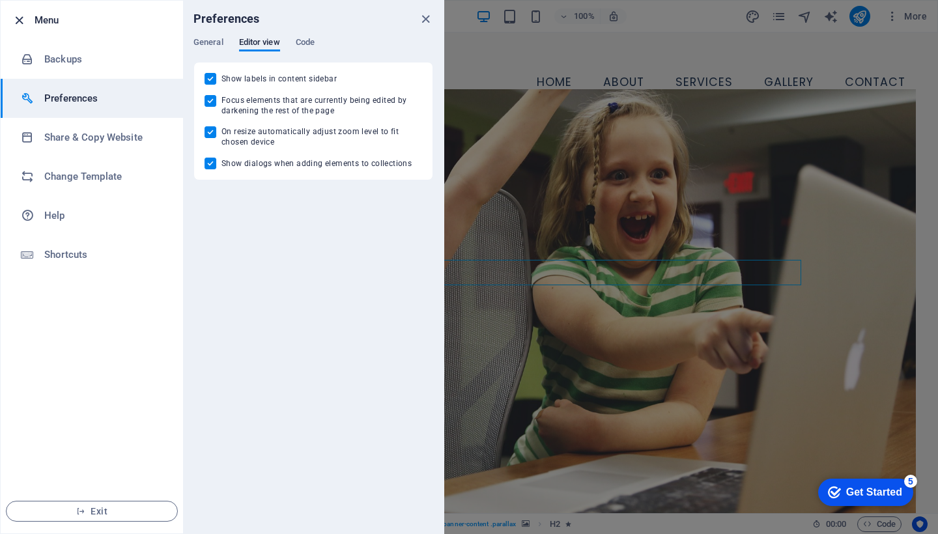
click at [24, 19] on icon "button" at bounding box center [19, 20] width 15 height 15
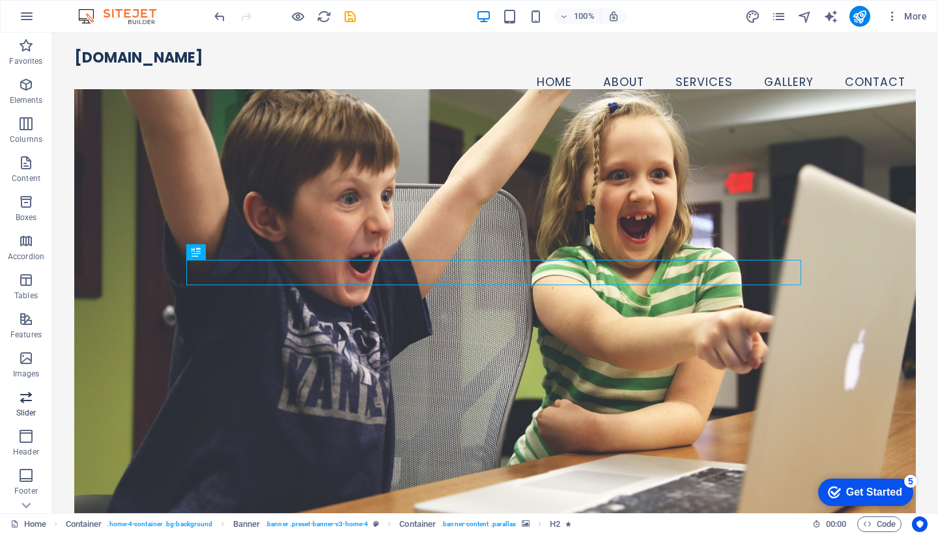
scroll to position [14, 0]
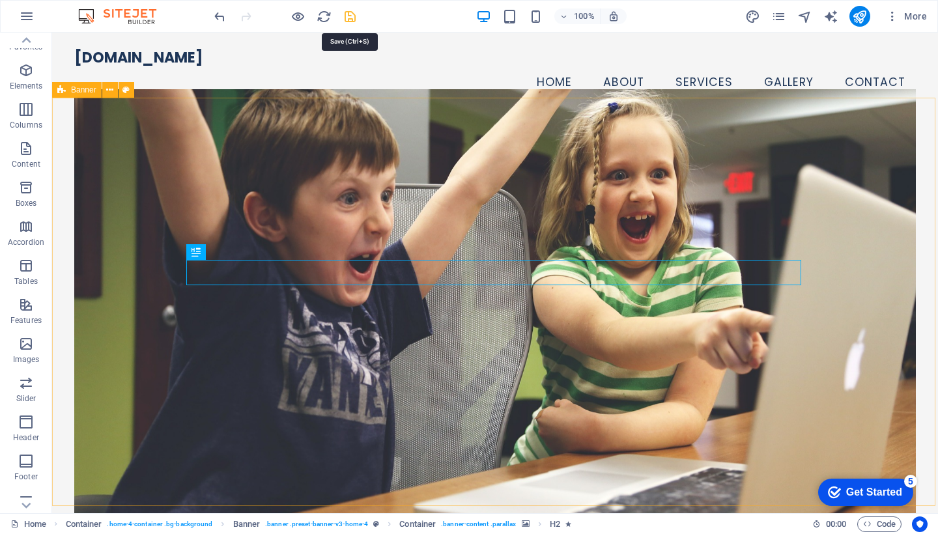
click at [350, 21] on icon "save" at bounding box center [350, 16] width 15 height 15
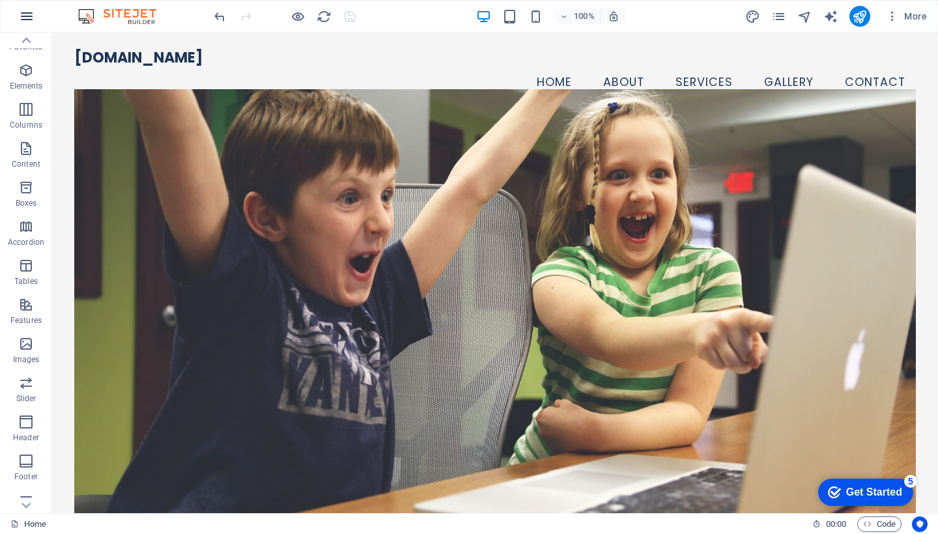
click at [24, 20] on icon "button" at bounding box center [27, 16] width 16 height 16
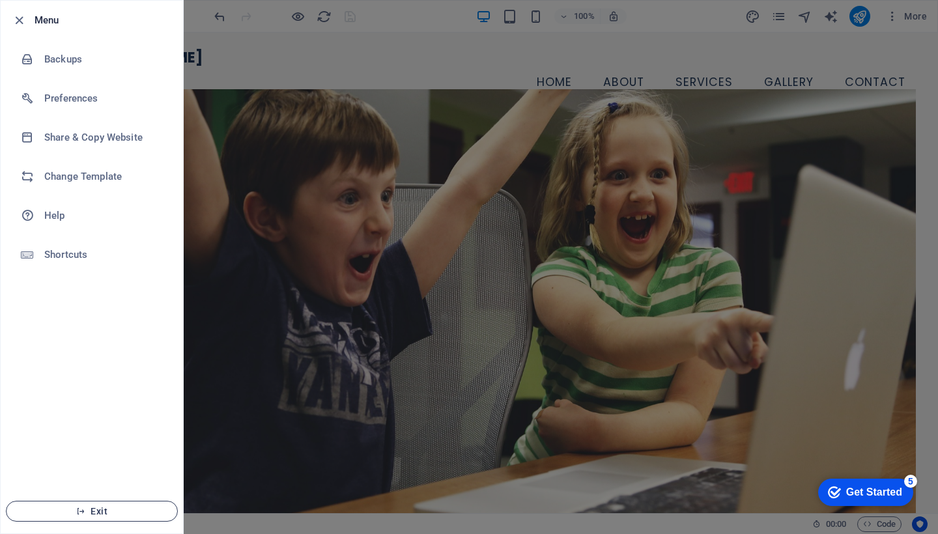
click at [95, 507] on span "Exit" at bounding box center [92, 511] width 150 height 10
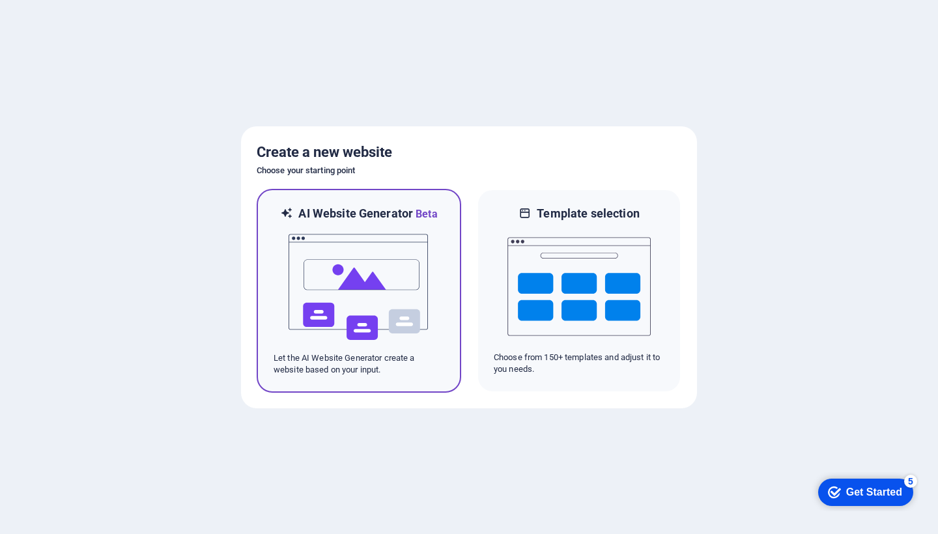
click at [369, 228] on img at bounding box center [358, 287] width 143 height 130
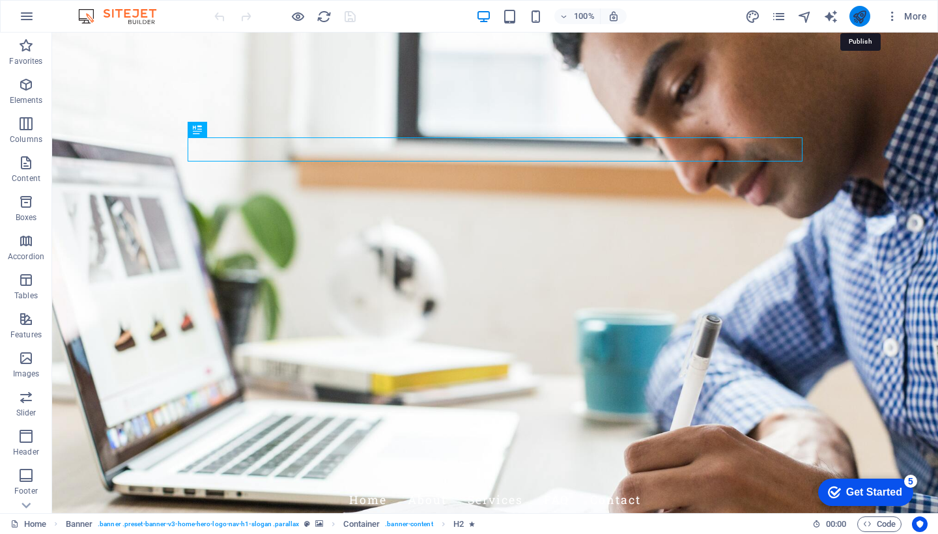
click at [862, 14] on icon "publish" at bounding box center [859, 16] width 15 height 15
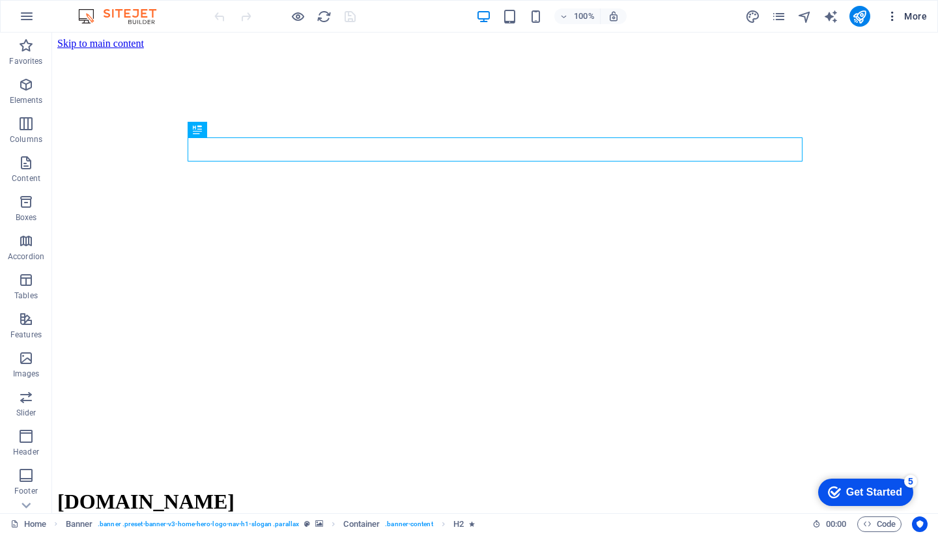
click at [889, 13] on icon "button" at bounding box center [892, 16] width 13 height 13
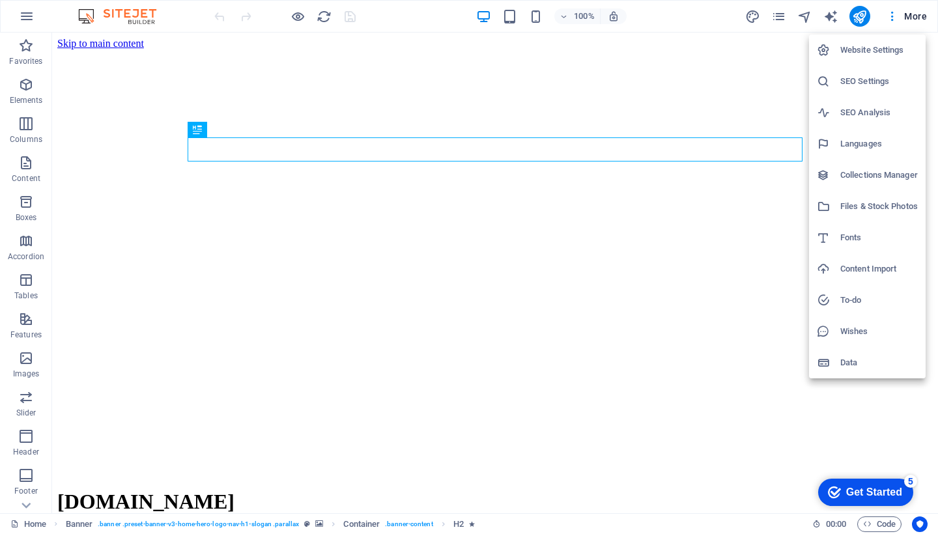
click at [862, 48] on h6 "Website Settings" at bounding box center [879, 50] width 78 height 16
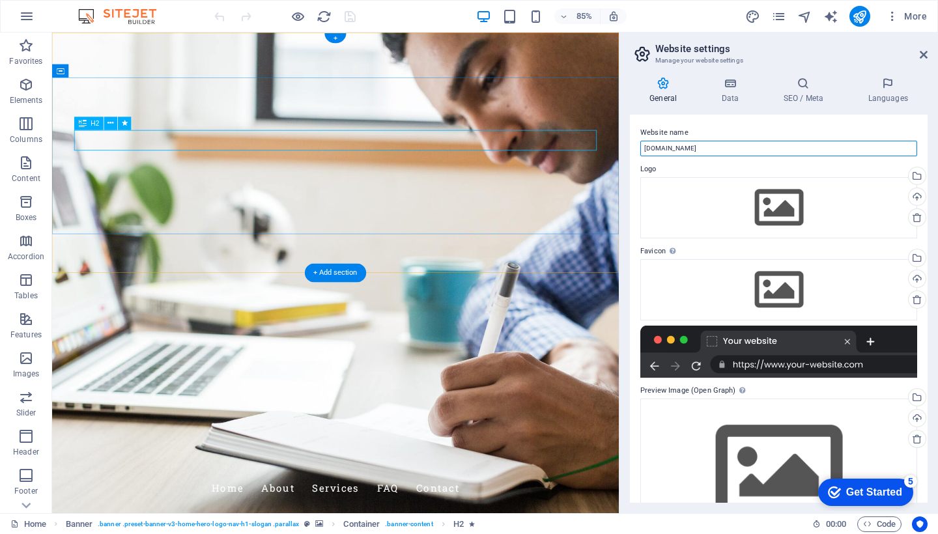
drag, startPoint x: 785, startPoint y: 177, endPoint x: 633, endPoint y: 170, distance: 151.9
drag, startPoint x: 793, startPoint y: 185, endPoint x: 664, endPoint y: 175, distance: 128.7
type input "e"
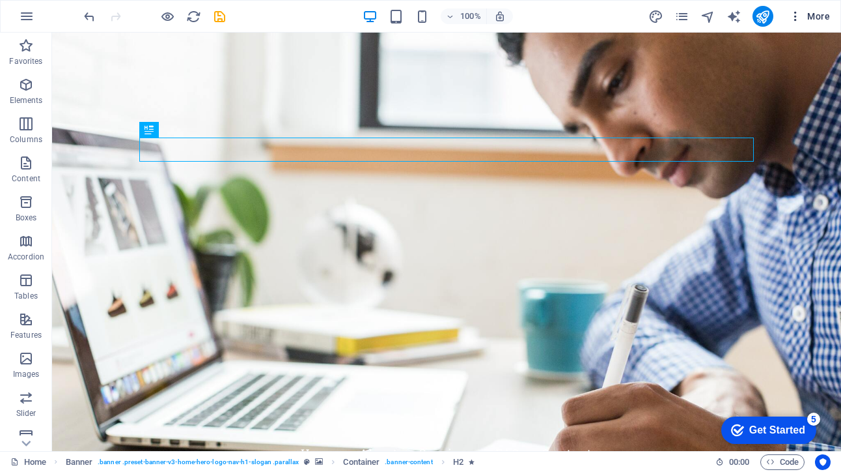
click at [798, 12] on icon "button" at bounding box center [795, 16] width 13 height 13
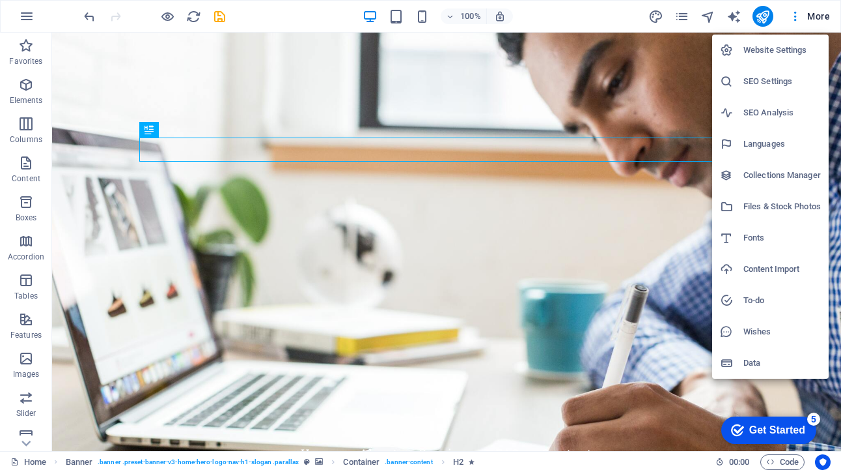
click at [754, 48] on h6 "Website Settings" at bounding box center [783, 50] width 78 height 16
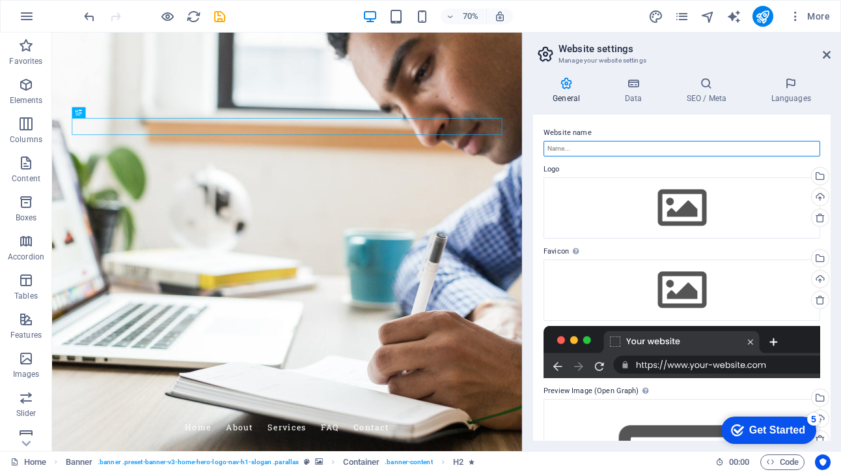
click at [606, 148] on input "Website name" at bounding box center [682, 149] width 277 height 16
click at [596, 149] on input "Website name" at bounding box center [682, 149] width 277 height 16
click at [582, 149] on input "enlightening.life" at bounding box center [682, 149] width 277 height 16
click at [615, 151] on input "[DOMAIN_NAME]" at bounding box center [682, 149] width 277 height 16
type input "[DOMAIN_NAME]"
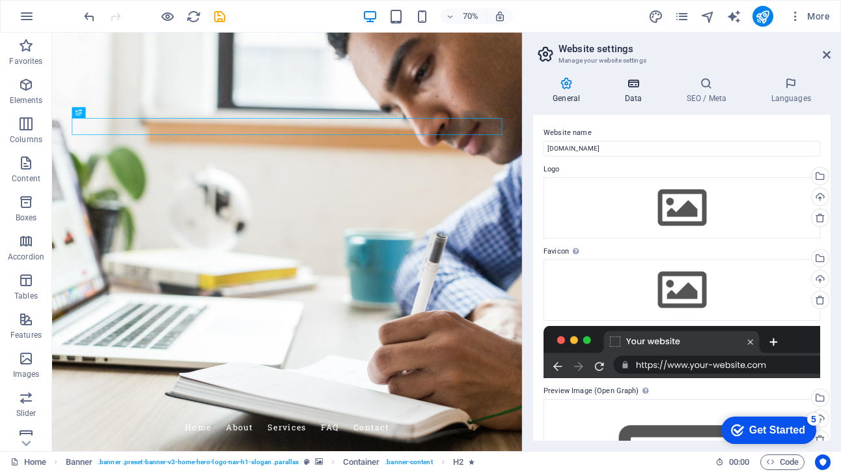
click at [638, 94] on h4 "Data" at bounding box center [636, 90] width 62 height 27
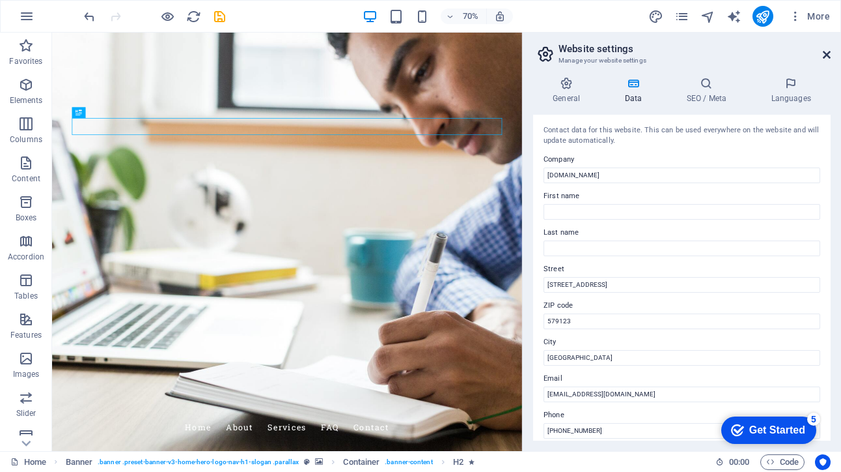
drag, startPoint x: 825, startPoint y: 53, endPoint x: 773, endPoint y: 21, distance: 61.4
click at [825, 53] on icon at bounding box center [827, 54] width 8 height 10
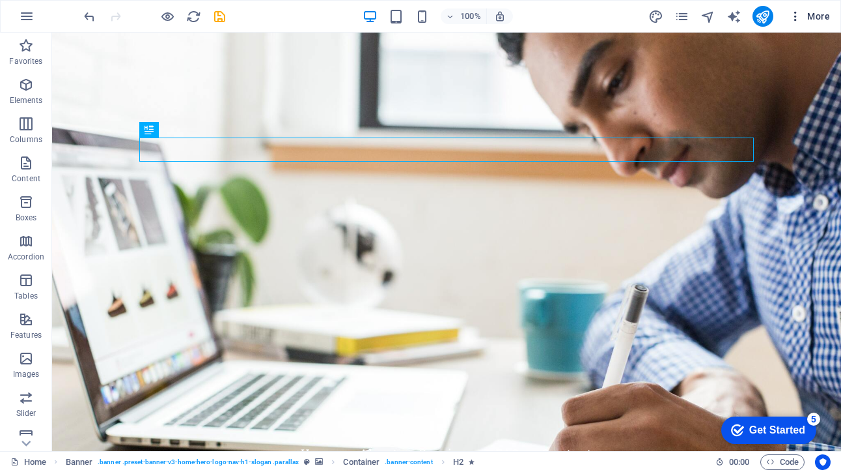
click at [793, 14] on icon "button" at bounding box center [795, 16] width 13 height 13
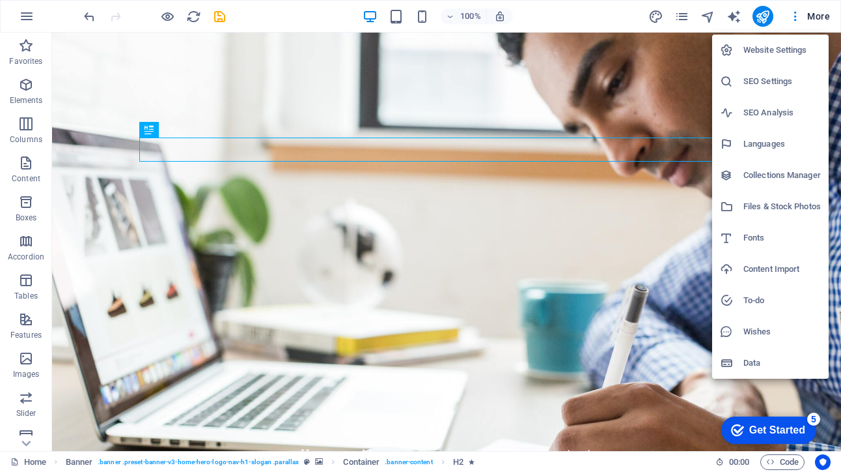
click at [752, 43] on h6 "Website Settings" at bounding box center [783, 50] width 78 height 16
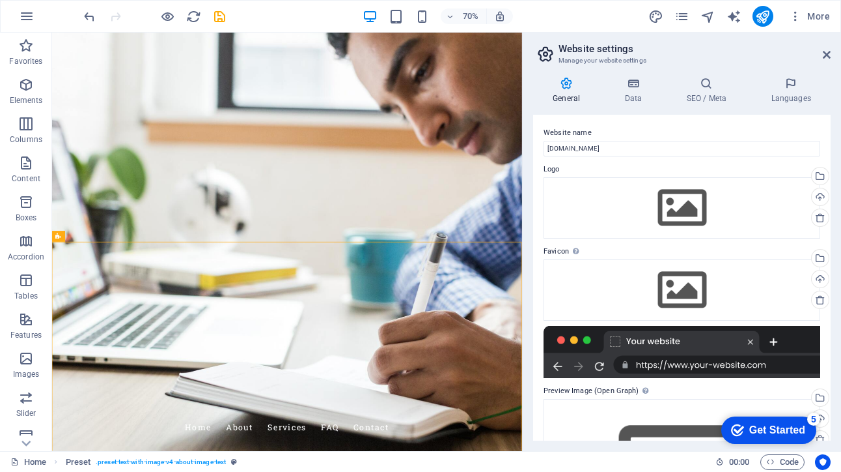
click at [832, 52] on aside "Website settings Manage your website settings General Data SEO / Meta Languages…" at bounding box center [681, 242] width 319 height 418
drag, startPoint x: 825, startPoint y: 53, endPoint x: 767, endPoint y: 20, distance: 66.8
click at [825, 53] on icon at bounding box center [827, 54] width 8 height 10
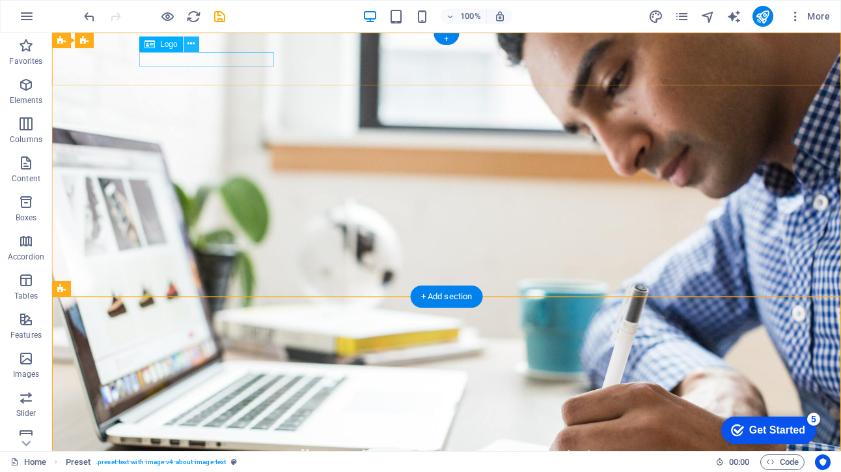
click at [190, 44] on icon at bounding box center [191, 44] width 7 height 14
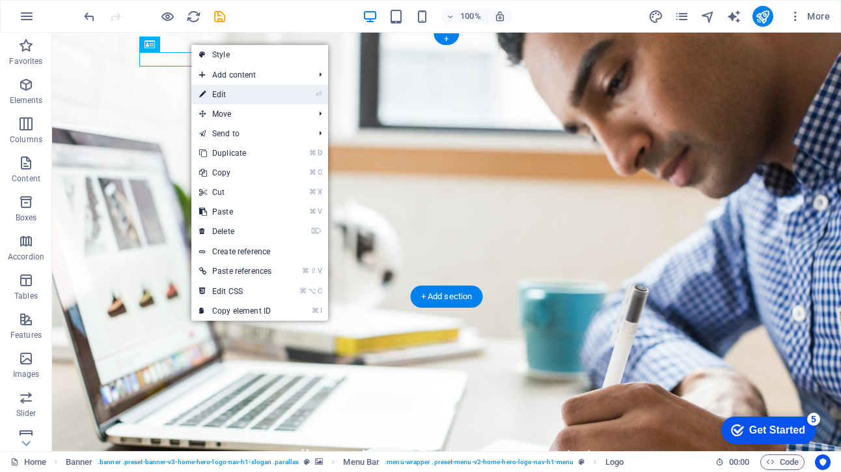
click at [223, 92] on link "⏎ Edit" at bounding box center [235, 95] width 88 height 20
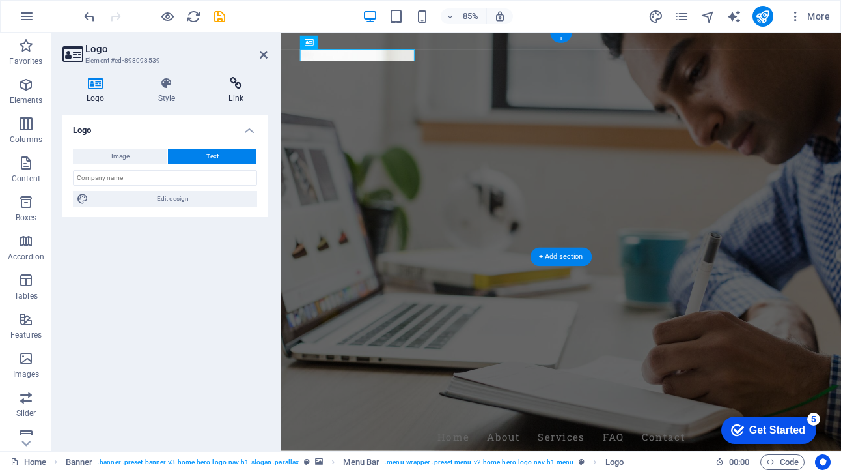
click at [239, 78] on icon at bounding box center [236, 83] width 63 height 13
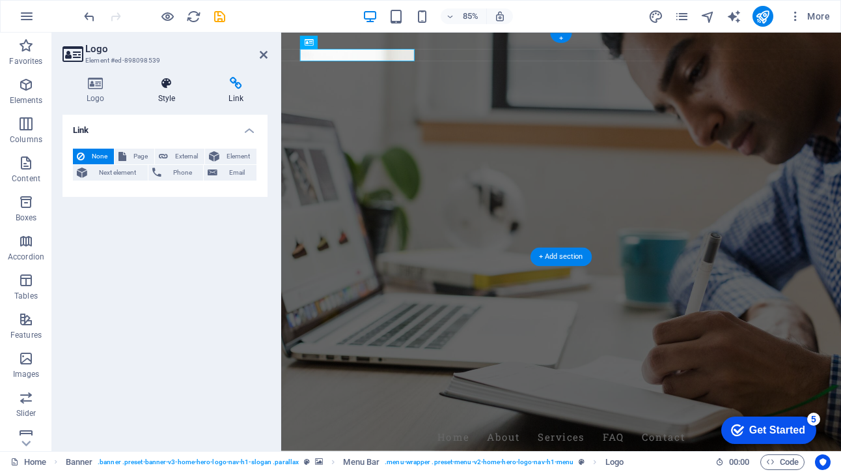
click at [165, 91] on h4 "Style" at bounding box center [169, 90] width 71 height 27
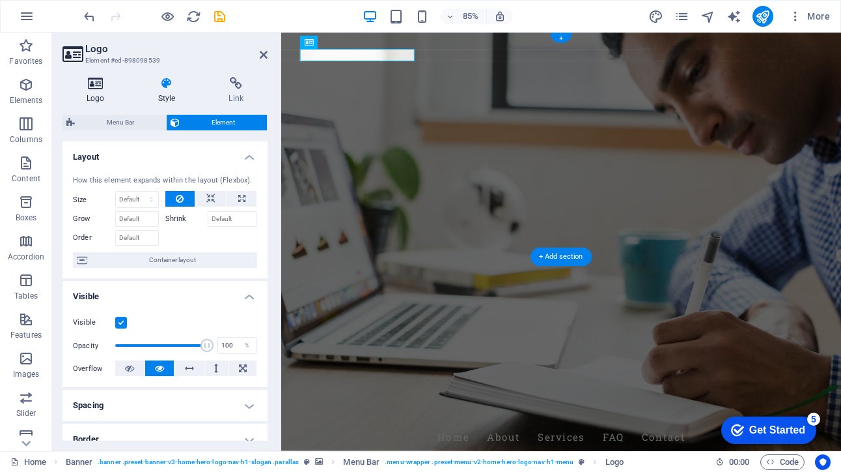
click at [91, 88] on icon at bounding box center [96, 83] width 66 height 13
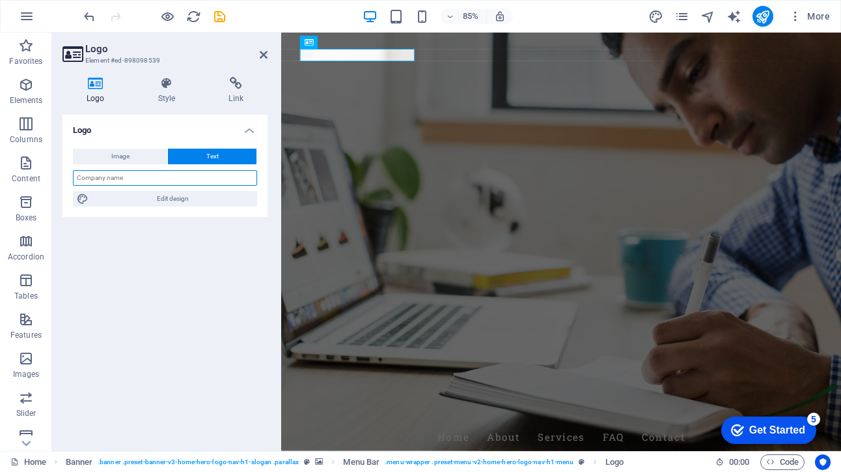
click at [175, 178] on input "text" at bounding box center [165, 178] width 184 height 16
click at [208, 261] on div "Logo Image Text Drag files here, click to choose files or select files from Fil…" at bounding box center [165, 278] width 205 height 326
click at [94, 178] on input "enlighenin.life" at bounding box center [165, 178] width 184 height 16
type input "[DOMAIN_NAME]"
click at [249, 17] on div "85% More" at bounding box center [458, 16] width 754 height 21
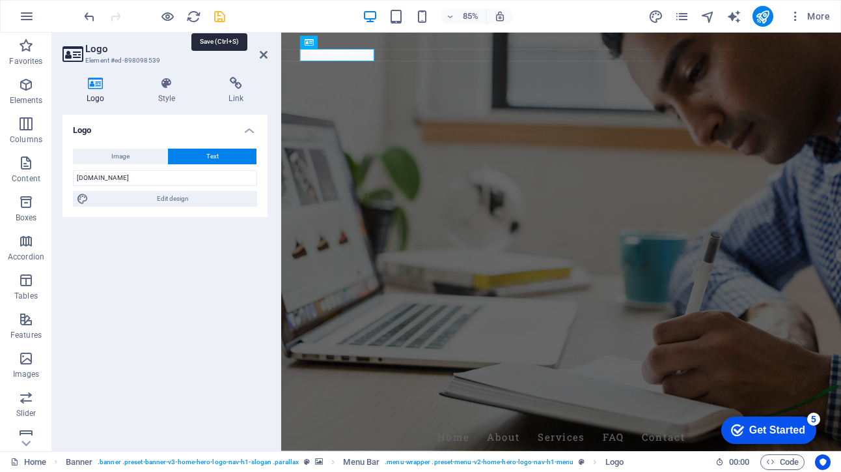
click at [216, 16] on icon "save" at bounding box center [219, 16] width 15 height 15
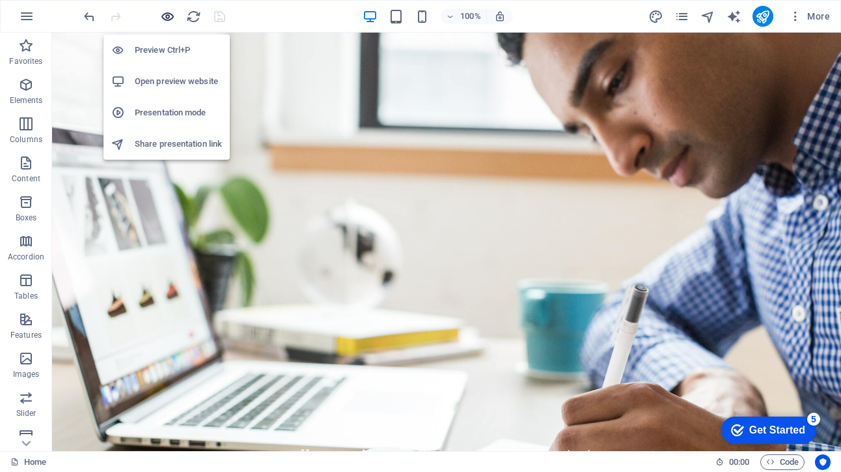
click at [172, 17] on icon "button" at bounding box center [167, 16] width 15 height 15
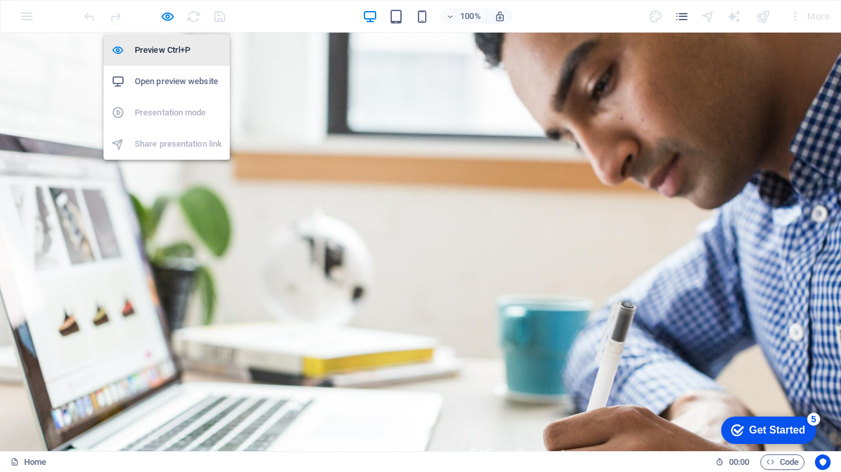
click at [173, 48] on h6 "Preview Ctrl+P" at bounding box center [178, 50] width 87 height 16
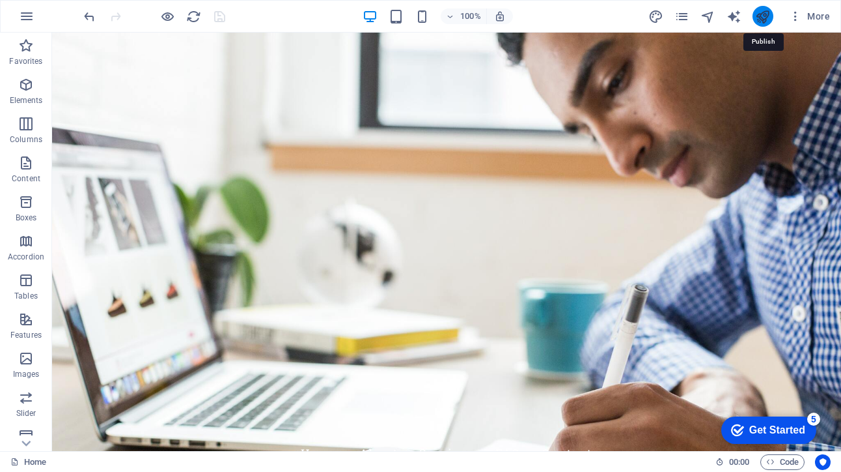
click at [763, 18] on icon "publish" at bounding box center [762, 16] width 15 height 15
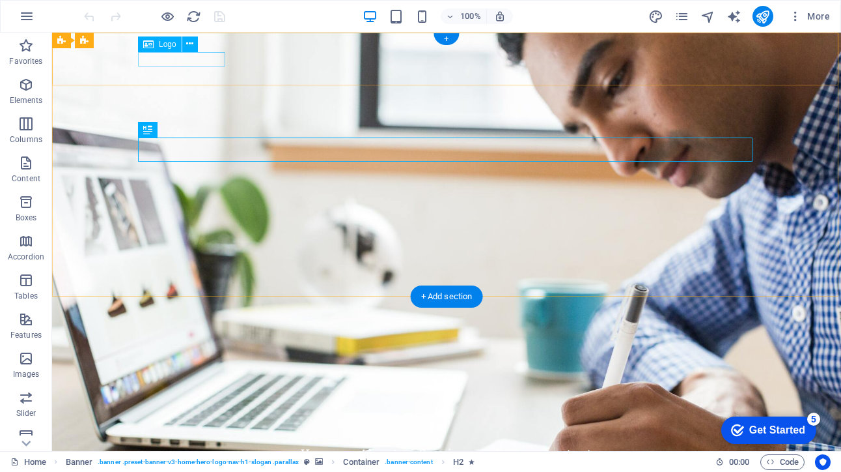
click at [200, 423] on div "[DOMAIN_NAME]" at bounding box center [446, 430] width 615 height 14
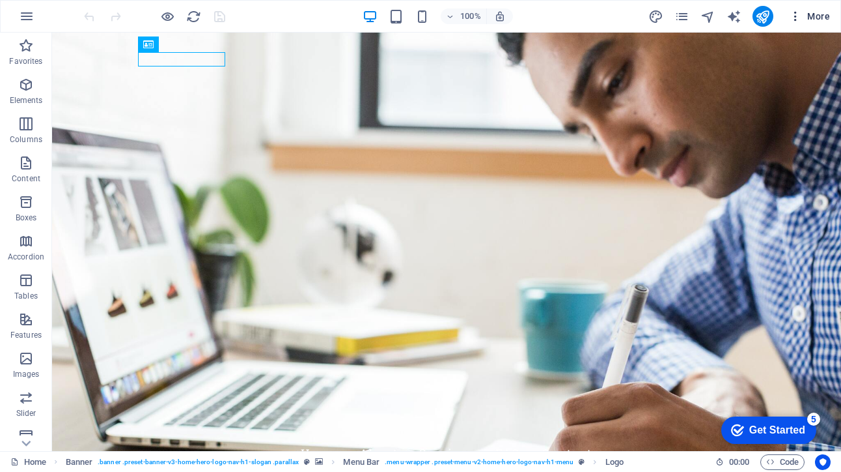
click at [797, 15] on icon "button" at bounding box center [795, 16] width 13 height 13
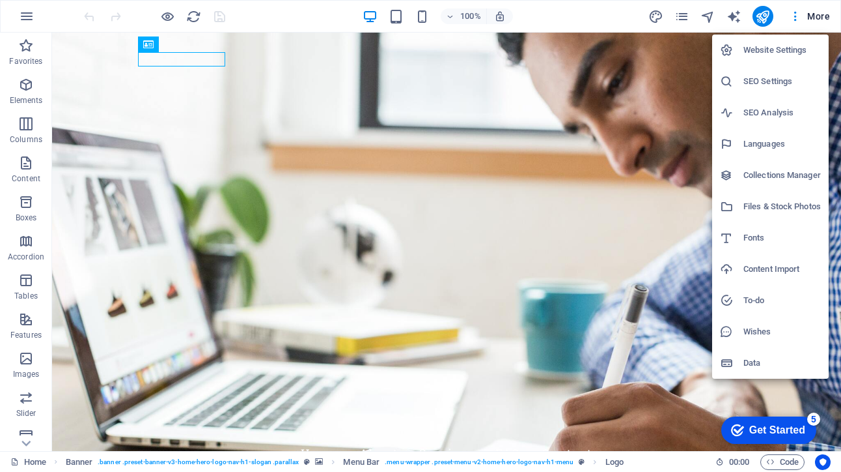
click at [778, 47] on h6 "Website Settings" at bounding box center [783, 50] width 78 height 16
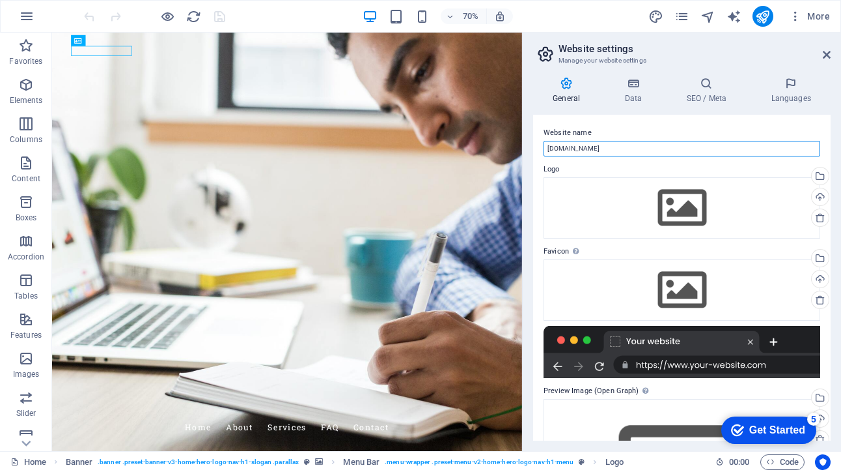
drag, startPoint x: 670, startPoint y: 185, endPoint x: 656, endPoint y: 202, distance: 21.8
drag, startPoint x: 629, startPoint y: 148, endPoint x: 535, endPoint y: 145, distance: 93.8
click at [535, 145] on div "Website name [DOMAIN_NAME] Logo Drag files here, click to choose files or selec…" at bounding box center [682, 278] width 298 height 326
click at [632, 81] on icon at bounding box center [633, 83] width 57 height 13
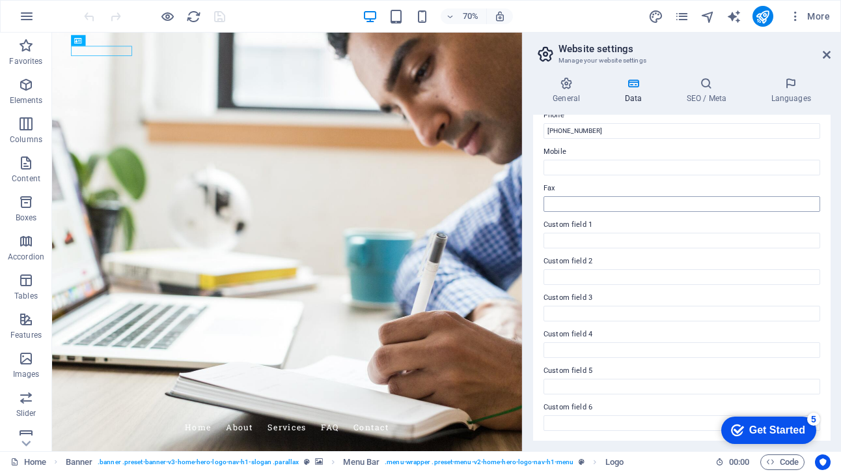
scroll to position [299, 0]
click at [34, 14] on button "button" at bounding box center [26, 16] width 31 height 31
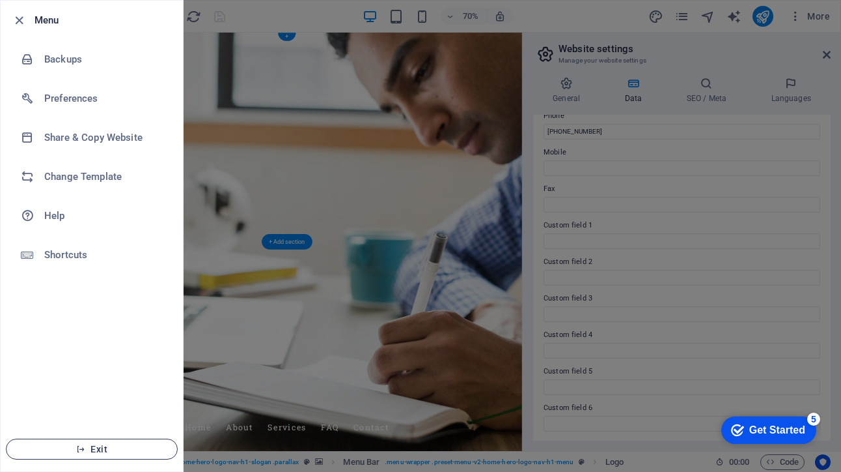
click at [85, 441] on button "Exit" at bounding box center [92, 448] width 172 height 21
